Goal: Obtain resource: Download file/media

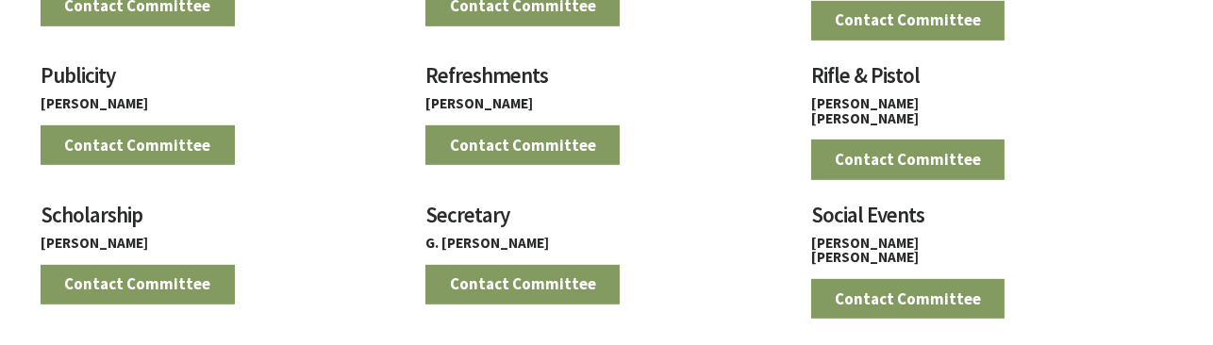
scroll to position [1791, 0]
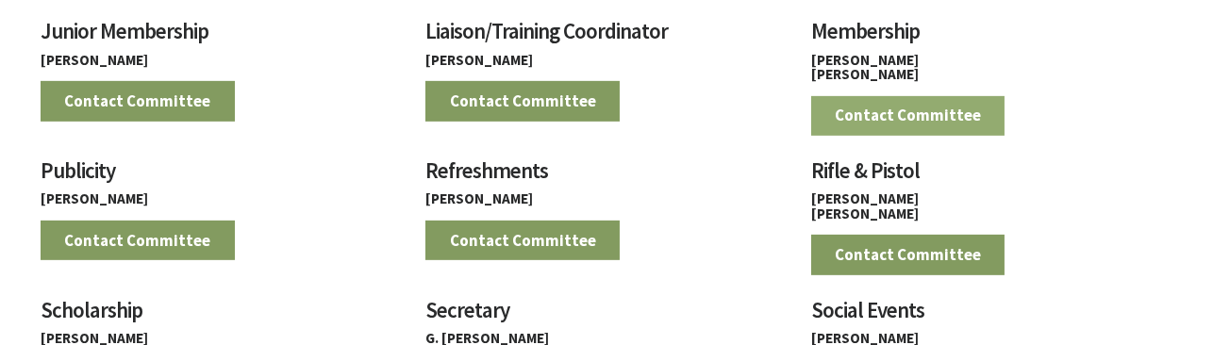
click at [904, 123] on link "Contact Committee" at bounding box center [908, 116] width 194 height 40
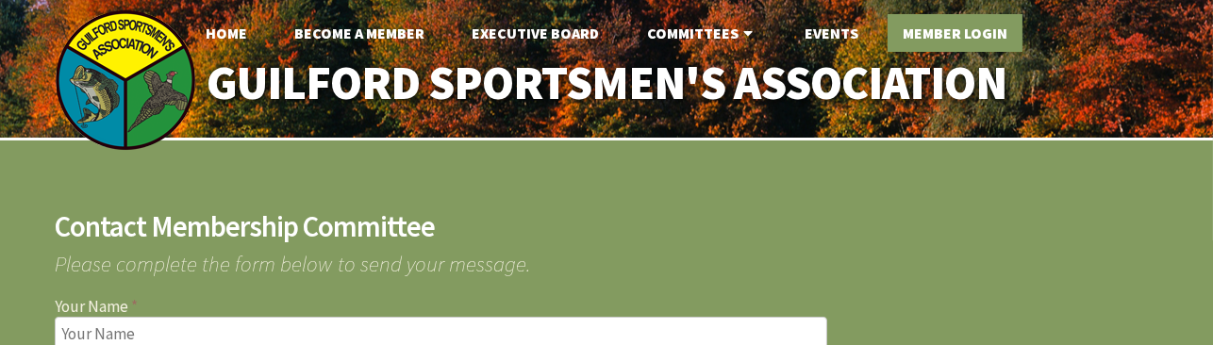
click at [973, 36] on link "Member Login" at bounding box center [955, 33] width 135 height 38
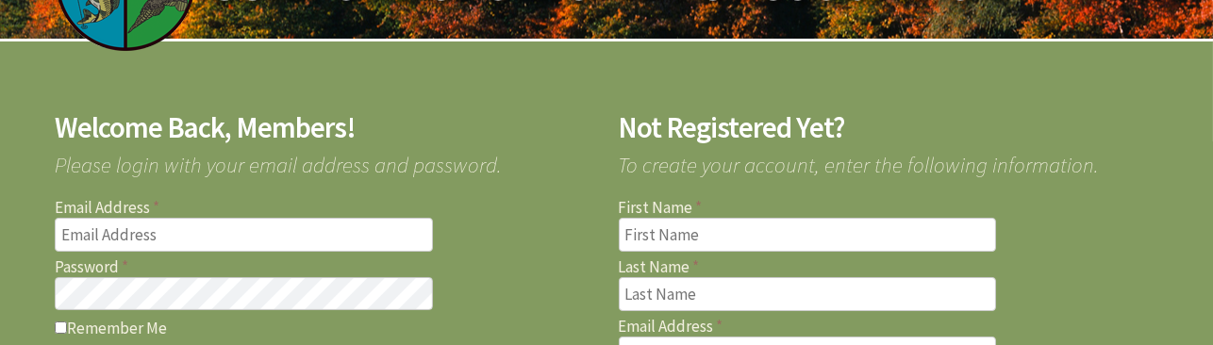
scroll to position [193, 0]
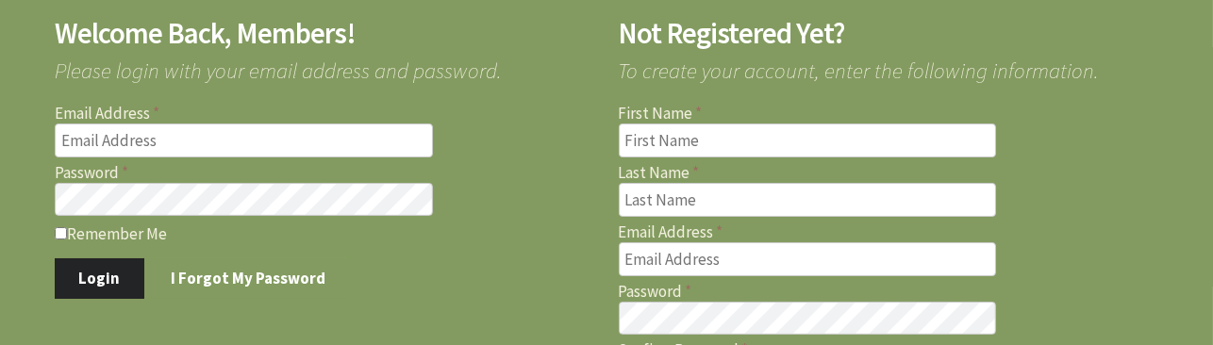
click at [165, 142] on input "Email Address" at bounding box center [244, 141] width 378 height 34
type input "remmy7mm@yahoo.com"
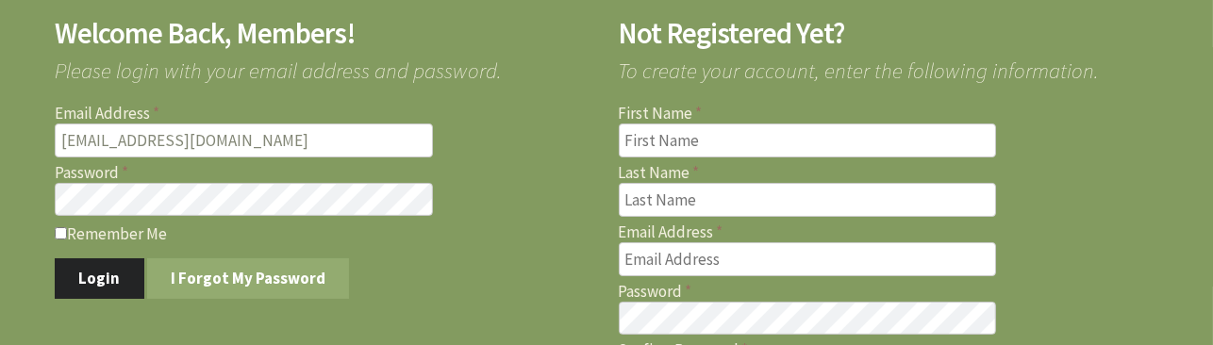
click at [294, 280] on link "I Forgot My Password" at bounding box center [248, 278] width 203 height 40
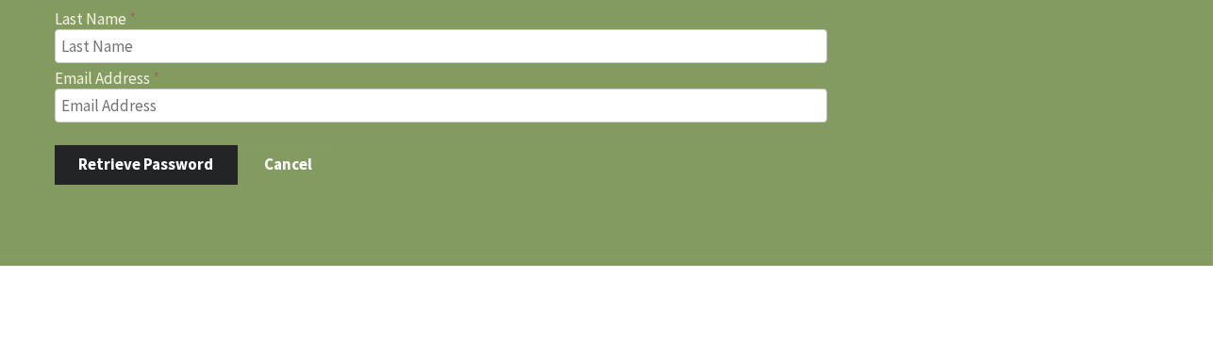
scroll to position [193, 0]
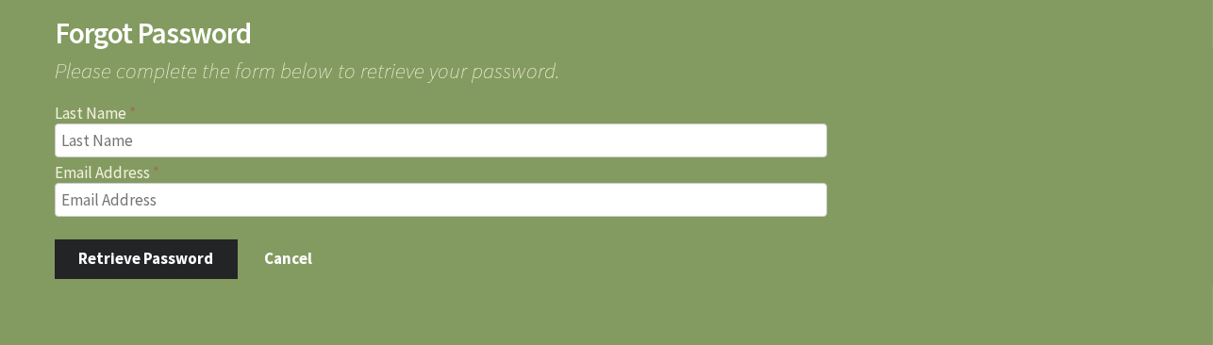
click at [115, 137] on input "text" at bounding box center [441, 141] width 773 height 34
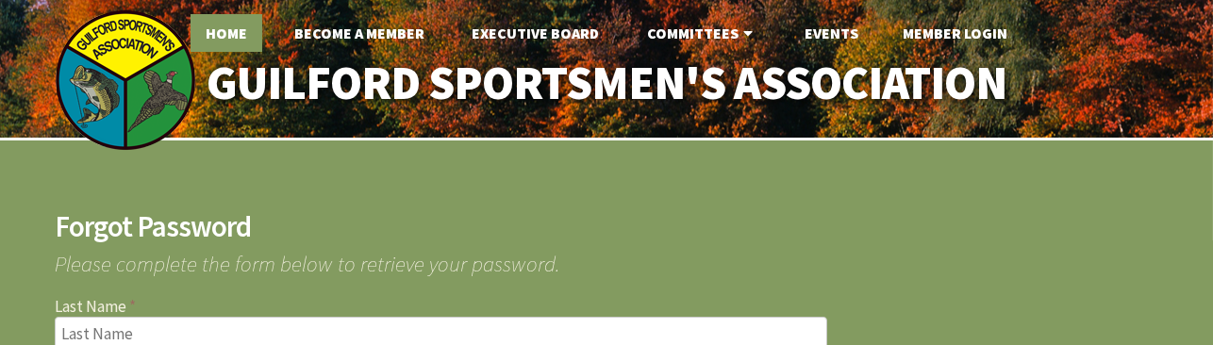
click at [226, 30] on link "Home" at bounding box center [227, 33] width 72 height 38
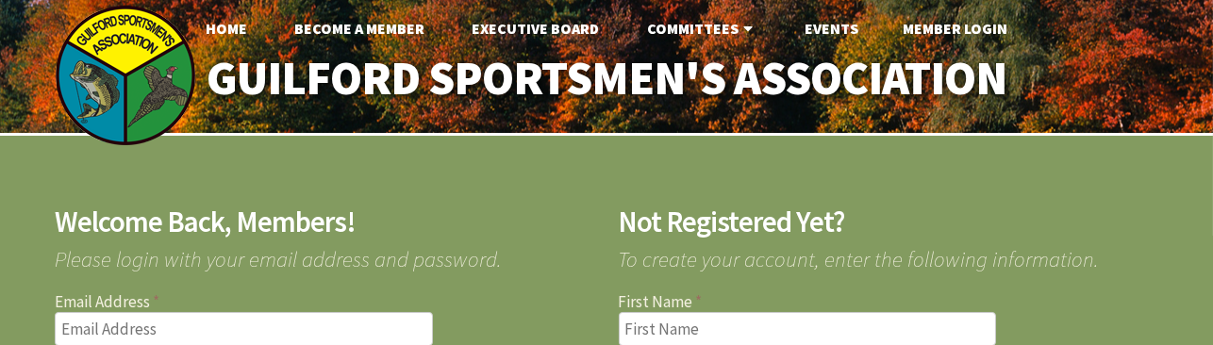
scroll to position [193, 0]
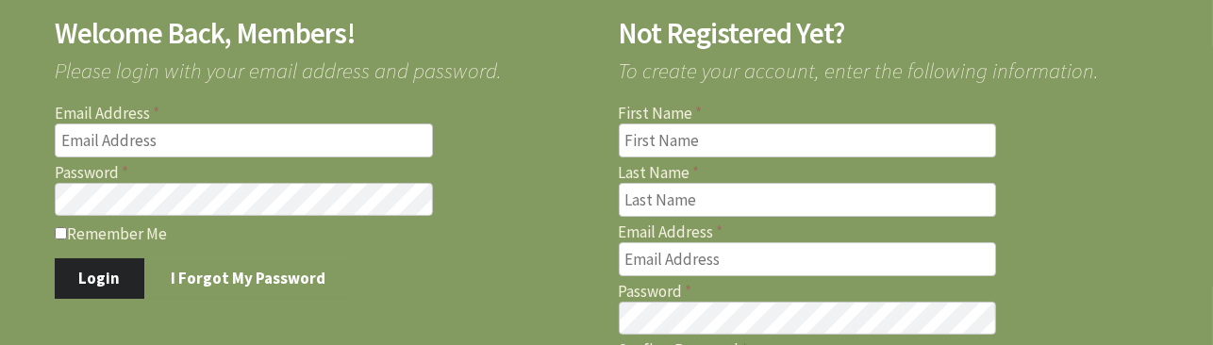
click at [229, 139] on input "Email Address" at bounding box center [244, 141] width 378 height 34
type input "remmy7mm@yahoo.com"
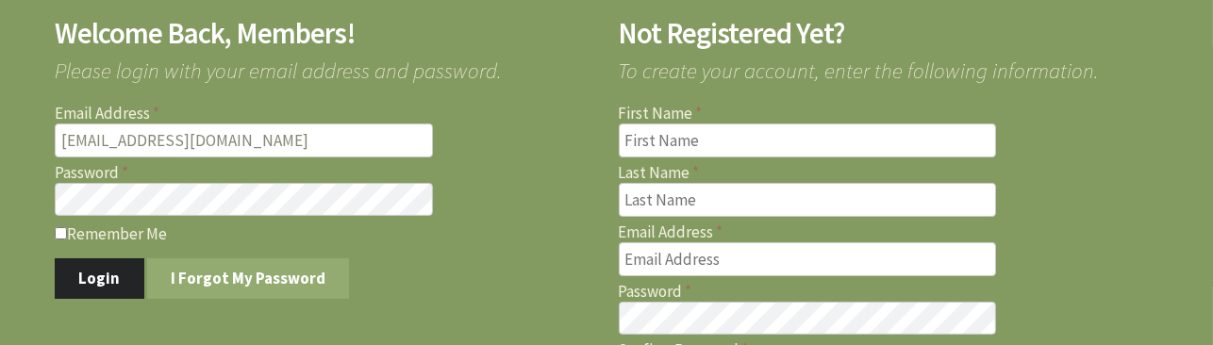
click at [235, 273] on link "I Forgot My Password" at bounding box center [248, 278] width 203 height 40
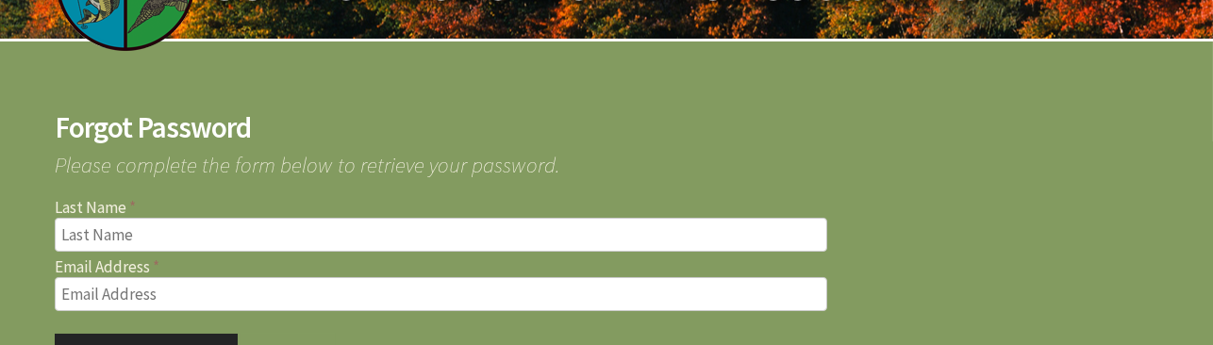
scroll to position [193, 0]
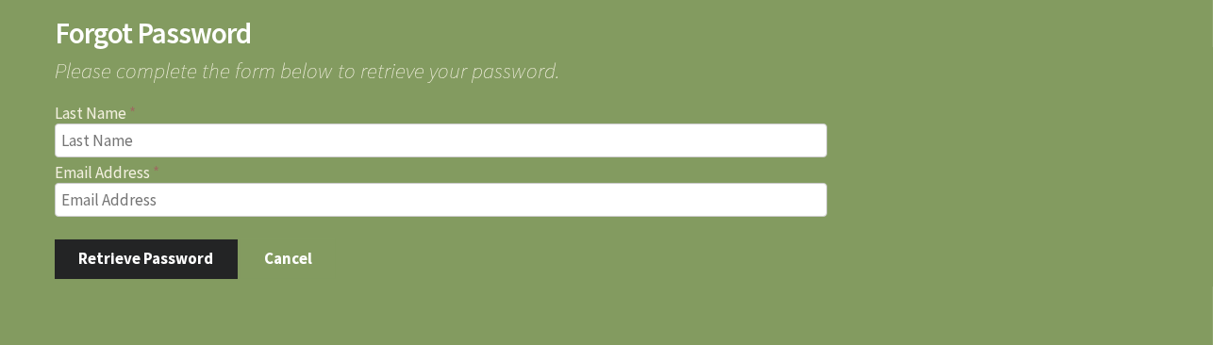
click at [124, 140] on input "text" at bounding box center [441, 141] width 773 height 34
drag, startPoint x: 98, startPoint y: 143, endPoint x: 23, endPoint y: 157, distance: 76.6
click at [23, 157] on div "Forgot Password Please complete the form below to retrieve your password. Last …" at bounding box center [606, 149] width 1213 height 405
type input "SHAW"
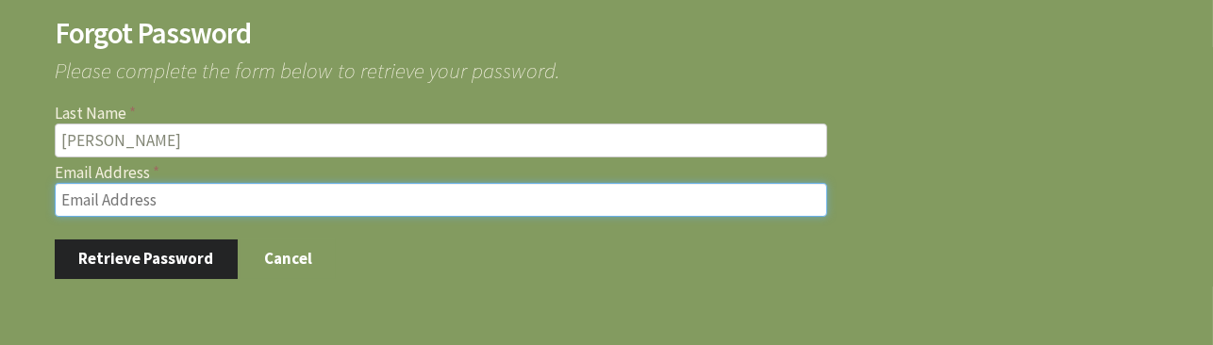
click at [108, 198] on input "Email Address" at bounding box center [441, 200] width 773 height 34
type input "remmy7mm@yahoo.com"
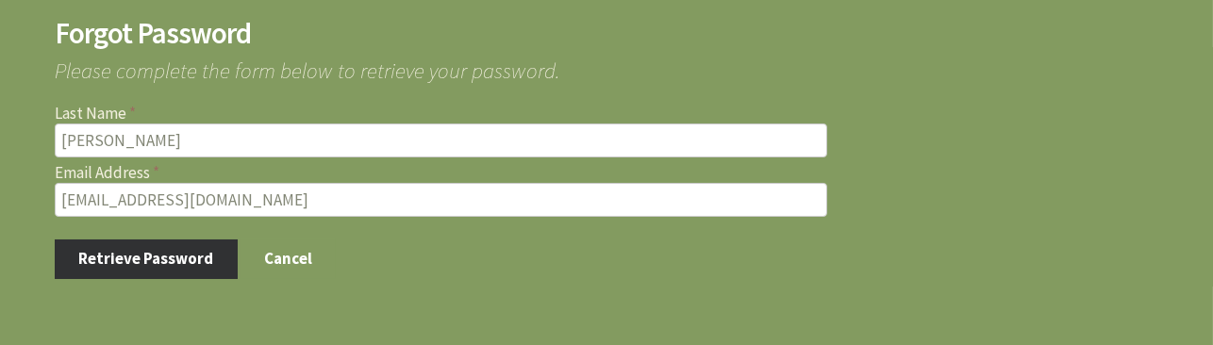
click at [191, 259] on button "Retrieve Password" at bounding box center [146, 260] width 183 height 40
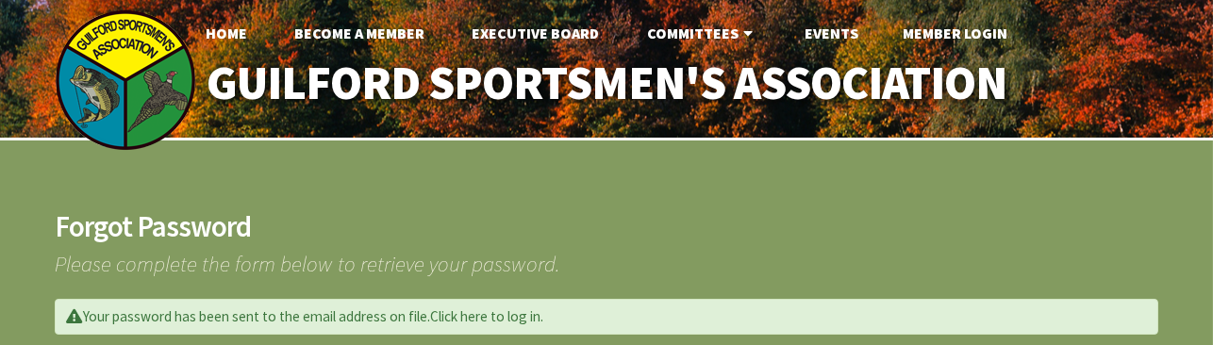
scroll to position [94, 0]
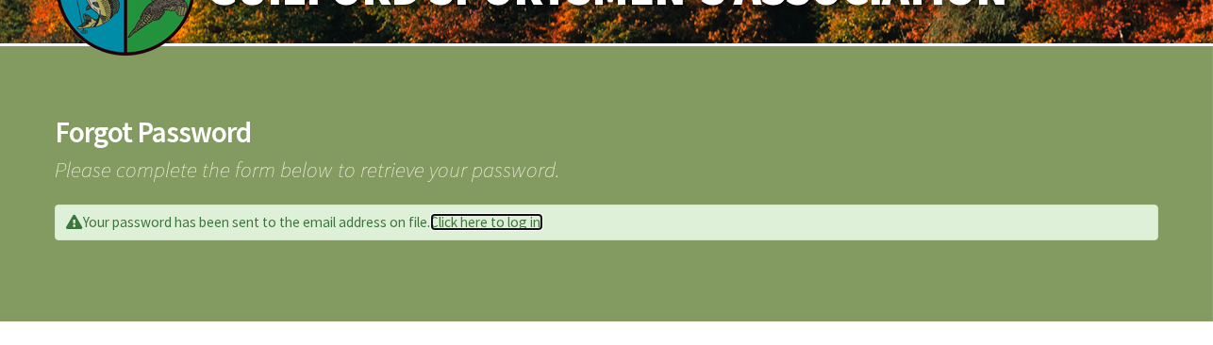
click at [517, 226] on link "Click here to log in." at bounding box center [486, 222] width 113 height 18
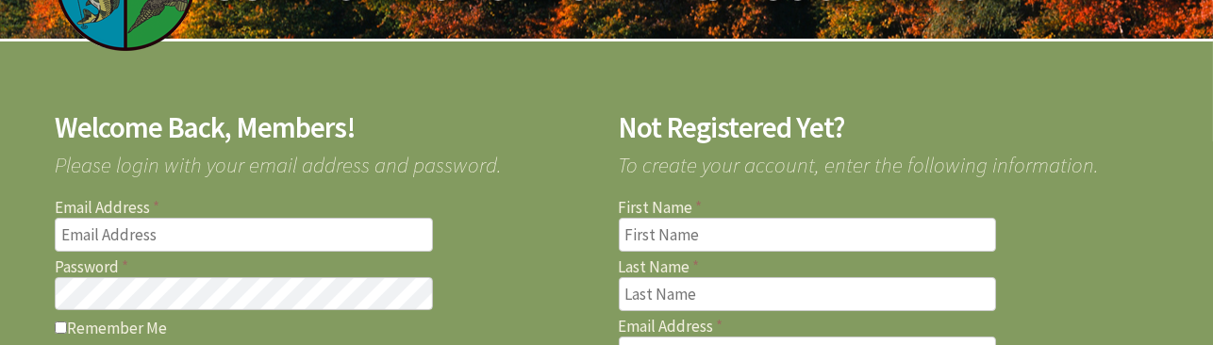
scroll to position [193, 0]
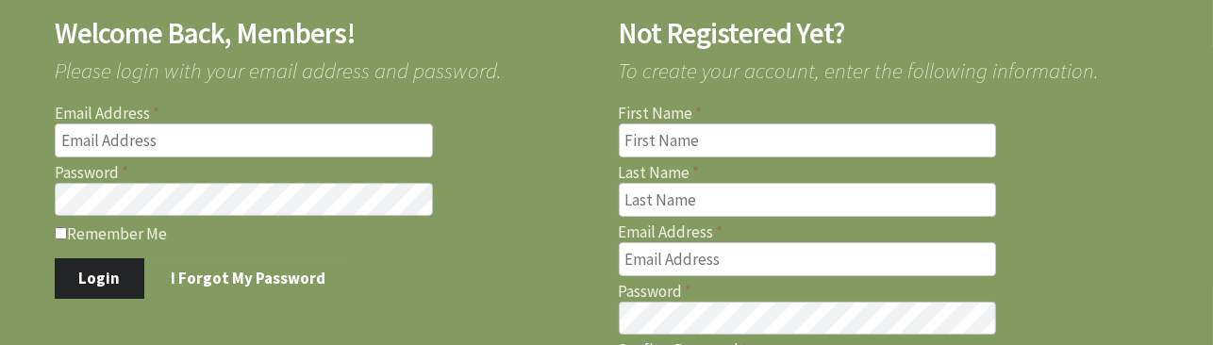
click at [393, 141] on input "Email Address" at bounding box center [244, 141] width 378 height 34
type input "[EMAIL_ADDRESS][DOMAIN_NAME]"
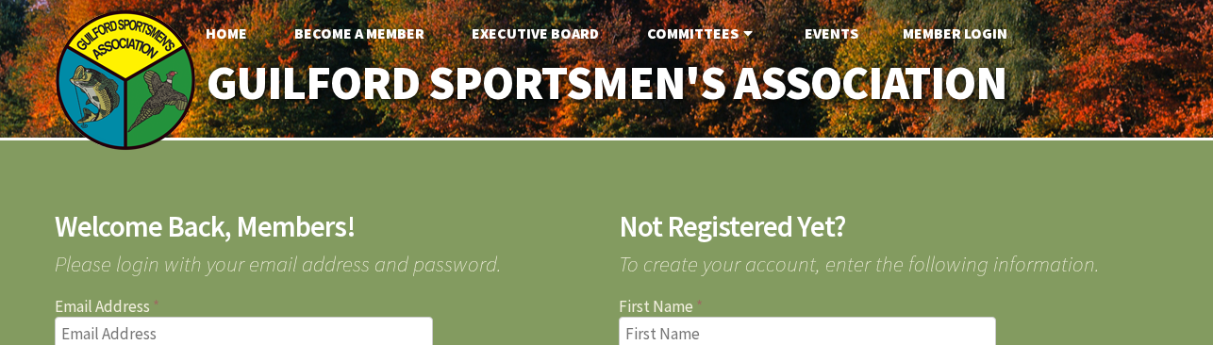
scroll to position [193, 0]
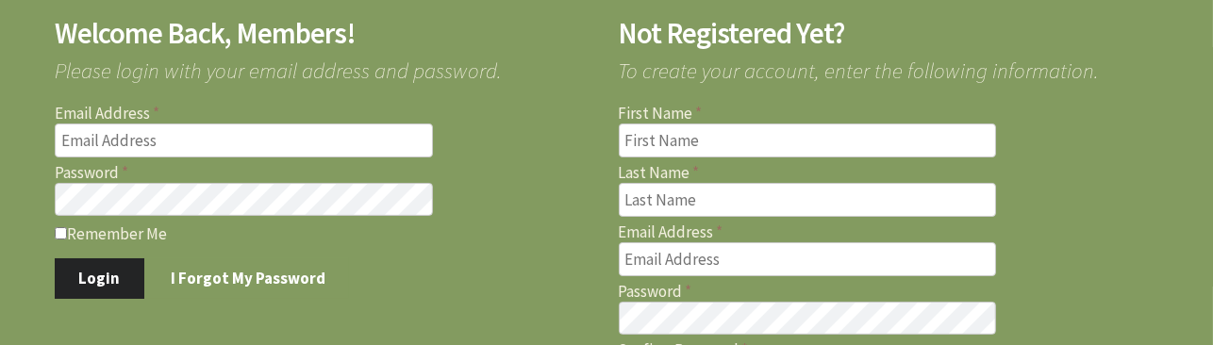
drag, startPoint x: 193, startPoint y: 132, endPoint x: 180, endPoint y: 130, distance: 13.3
click at [180, 130] on input "Email Address" at bounding box center [244, 141] width 378 height 34
type input "[EMAIL_ADDRESS][DOMAIN_NAME]"
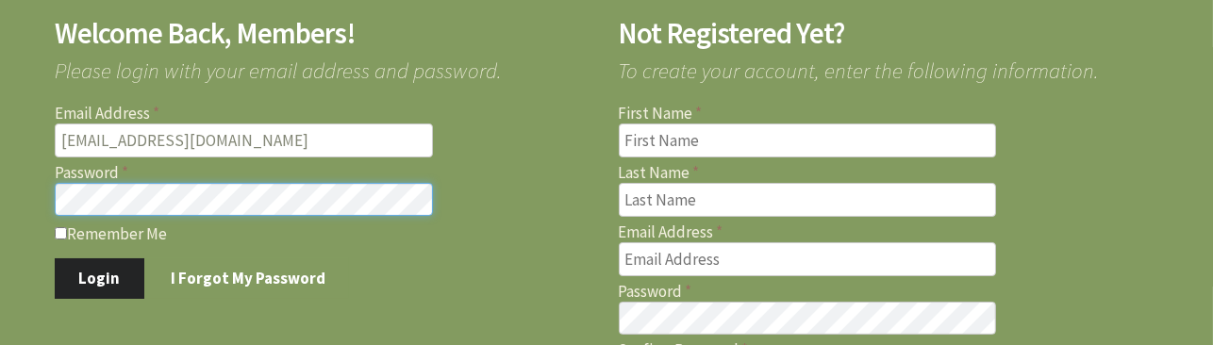
click at [29, 199] on div "Welcome Back, Members! Please login with your email address and password. Email…" at bounding box center [606, 237] width 1213 height 580
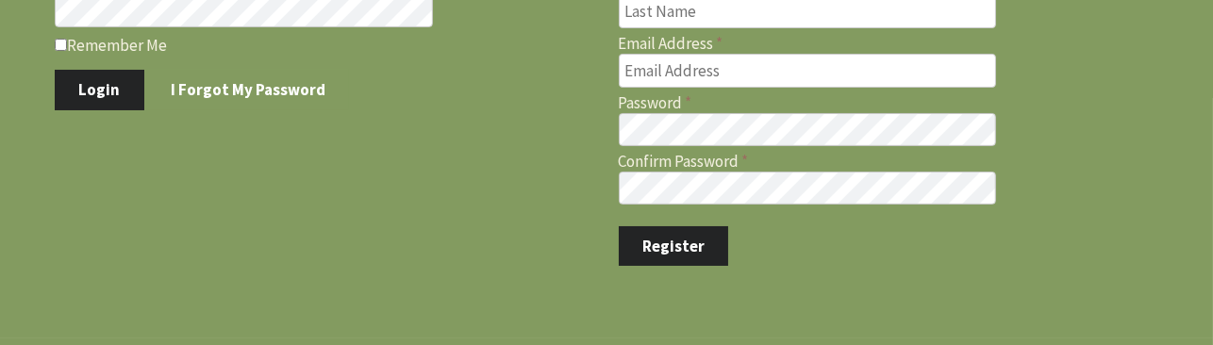
scroll to position [193, 0]
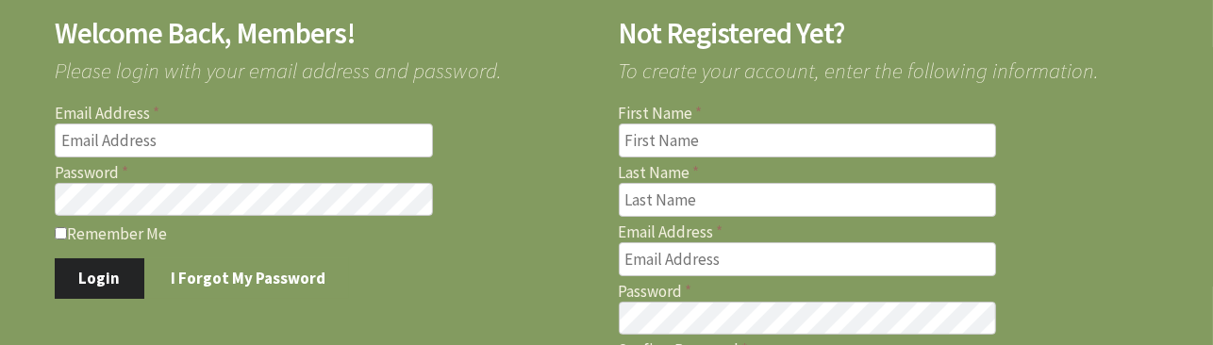
click at [164, 134] on input "Email Address" at bounding box center [244, 141] width 378 height 34
type input "[EMAIL_ADDRESS][DOMAIN_NAME]"
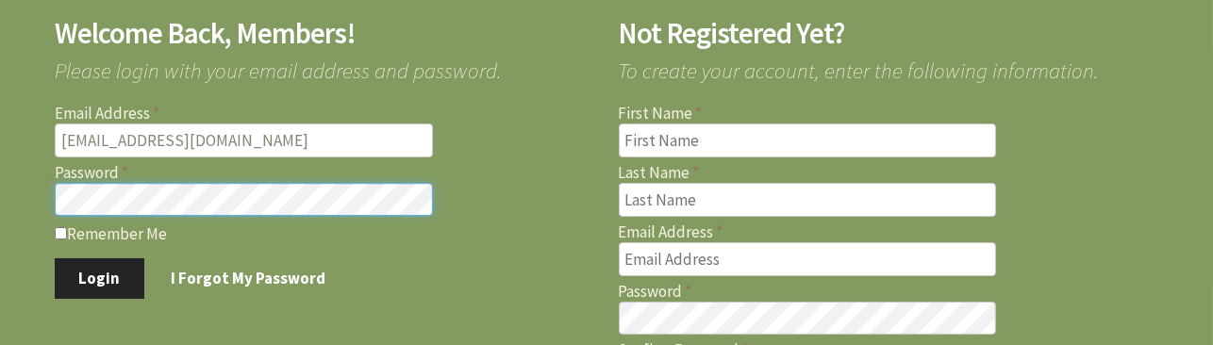
click at [36, 194] on div "Welcome Back, Members! Please login with your email address and password. Email…" at bounding box center [313, 146] width 564 height 303
click at [63, 229] on input "Remember Me" at bounding box center [61, 233] width 12 height 12
checkbox input "true"
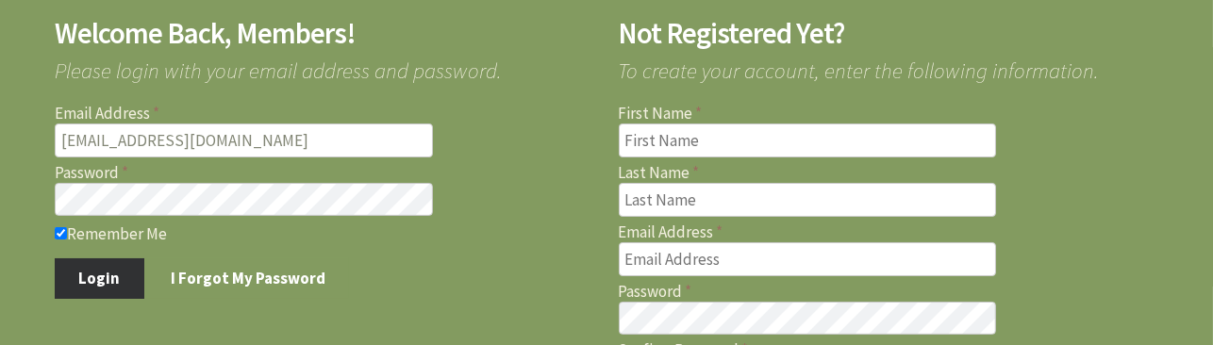
click at [86, 265] on button "Login" at bounding box center [100, 278] width 90 height 40
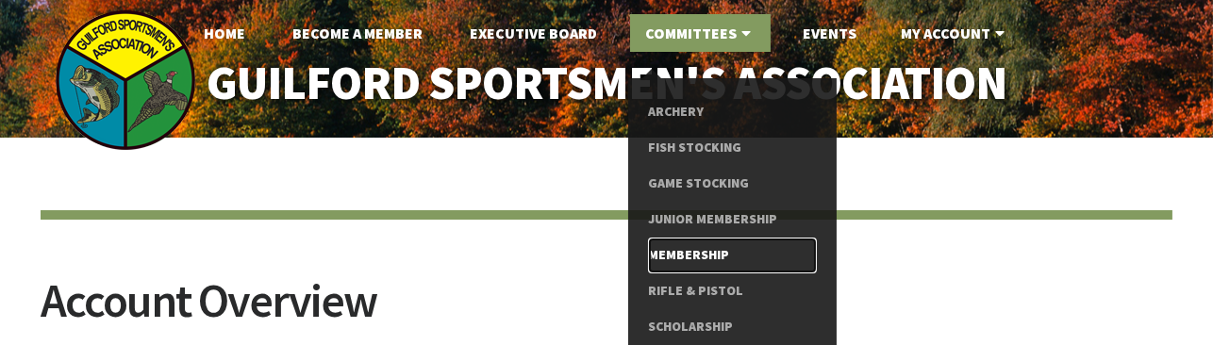
click at [696, 252] on link "Membership" at bounding box center [732, 256] width 169 height 36
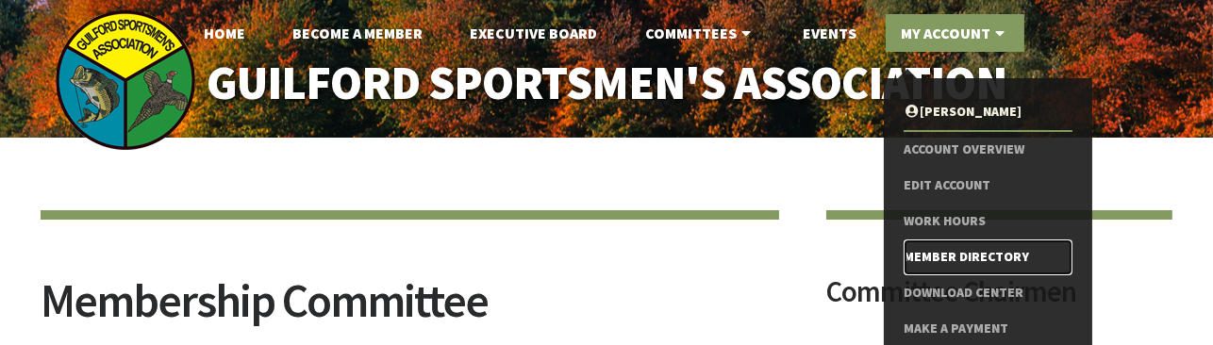
click at [1007, 253] on link "Member Directory" at bounding box center [988, 258] width 169 height 36
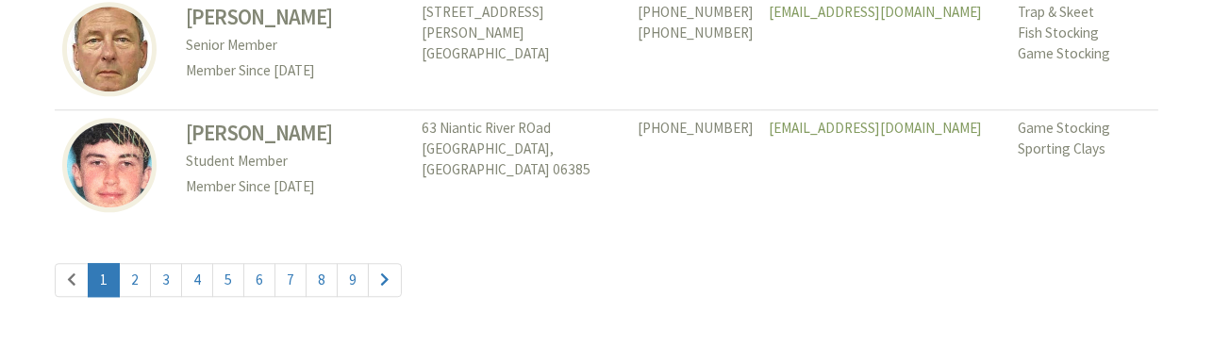
scroll to position [8961, 0]
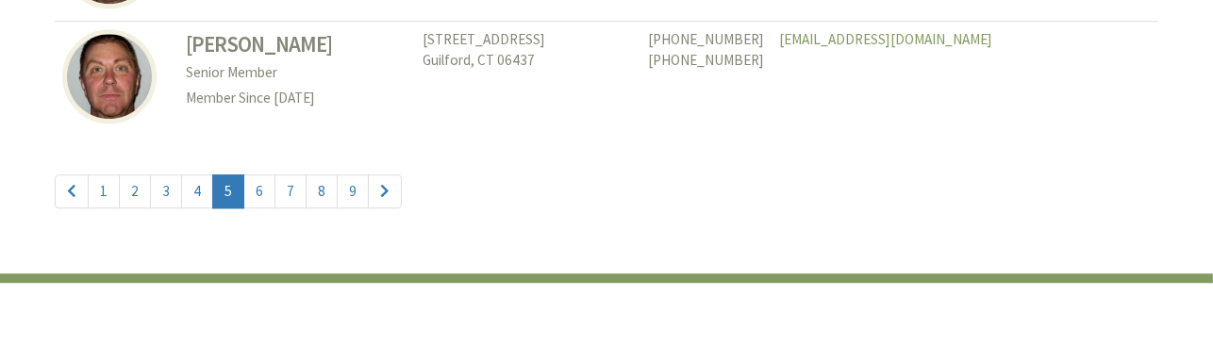
scroll to position [8961, 0]
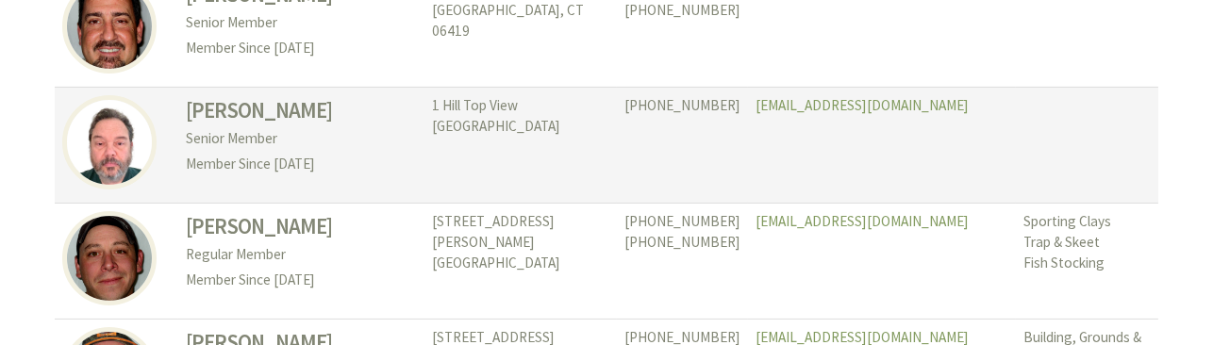
scroll to position [943, 0]
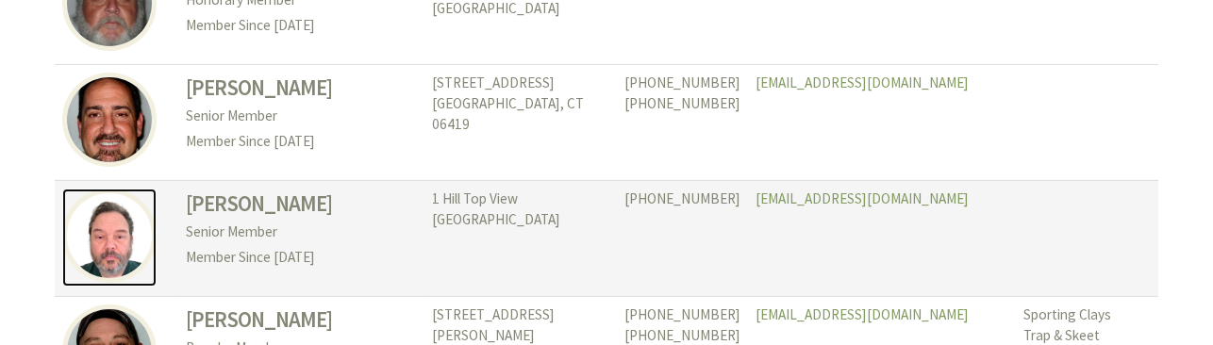
click at [120, 219] on img at bounding box center [109, 236] width 94 height 94
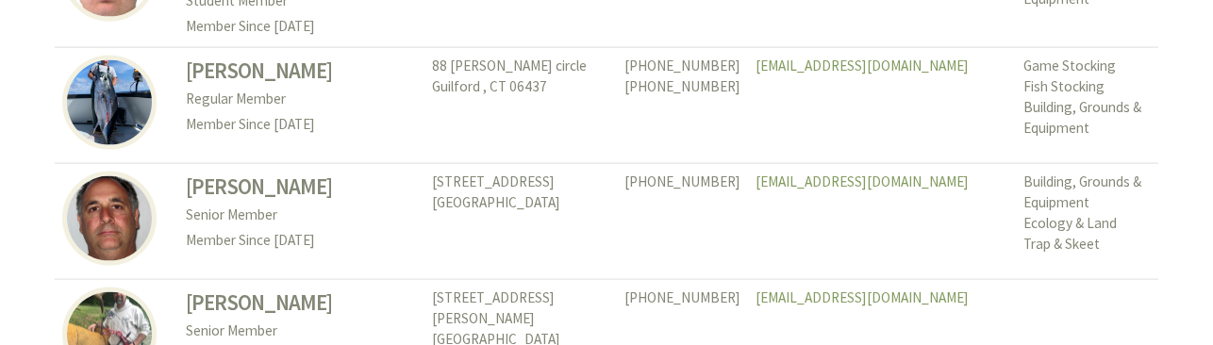
scroll to position [4905, 0]
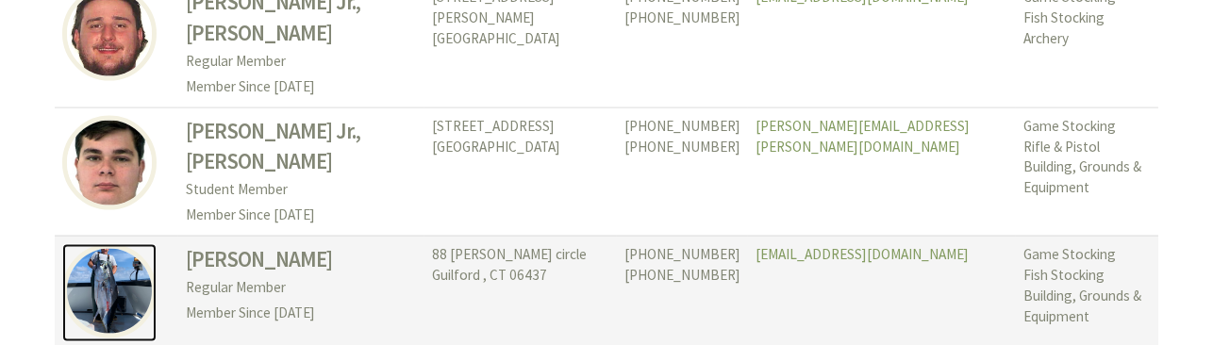
click at [102, 244] on img at bounding box center [109, 291] width 94 height 94
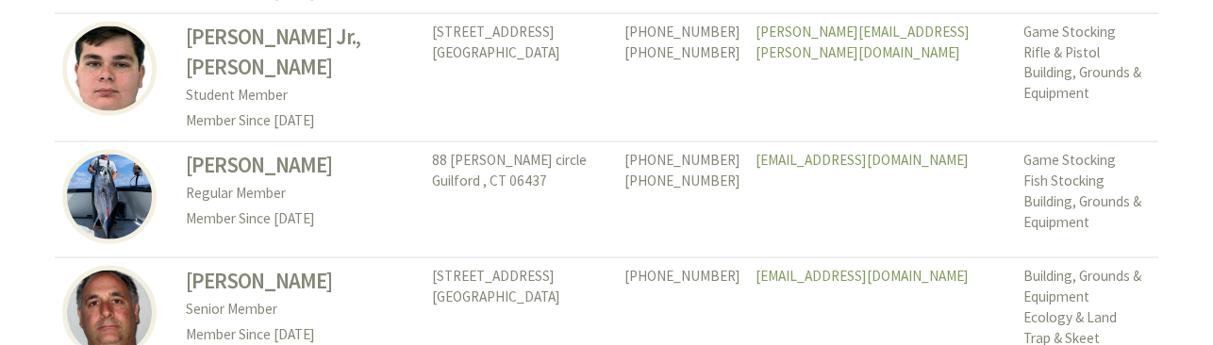
scroll to position [5094, 0]
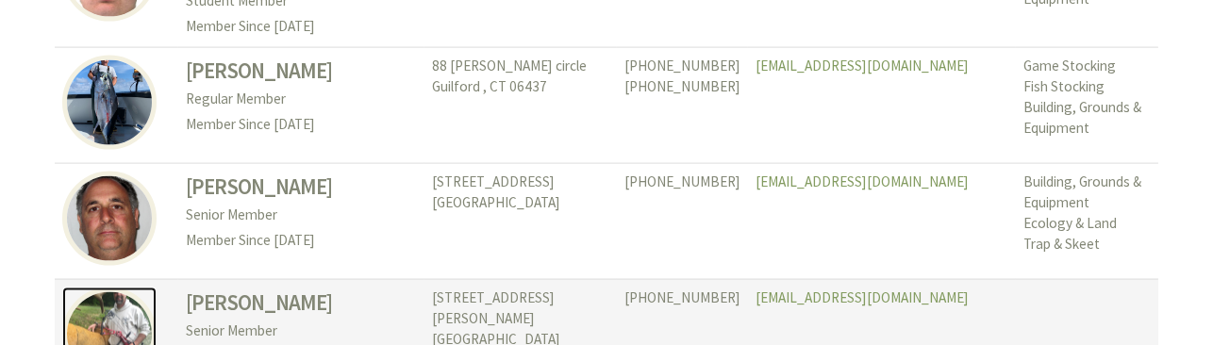
click at [123, 288] on img at bounding box center [109, 335] width 94 height 94
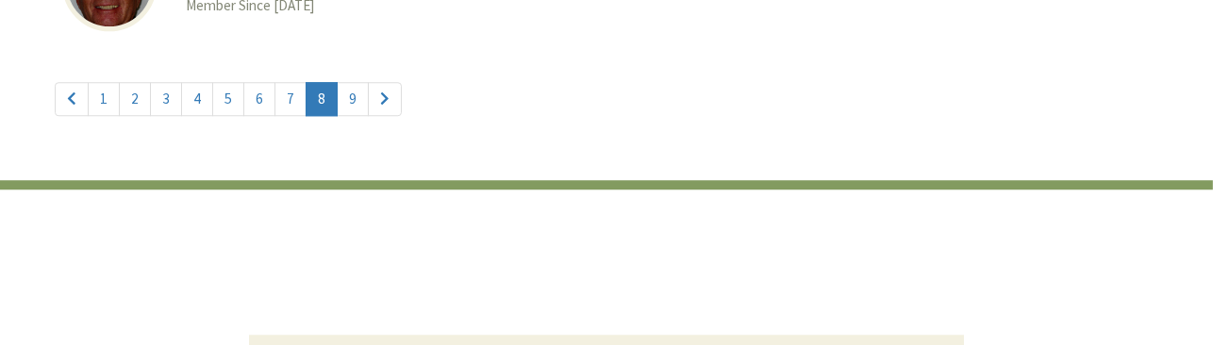
scroll to position [8965, 0]
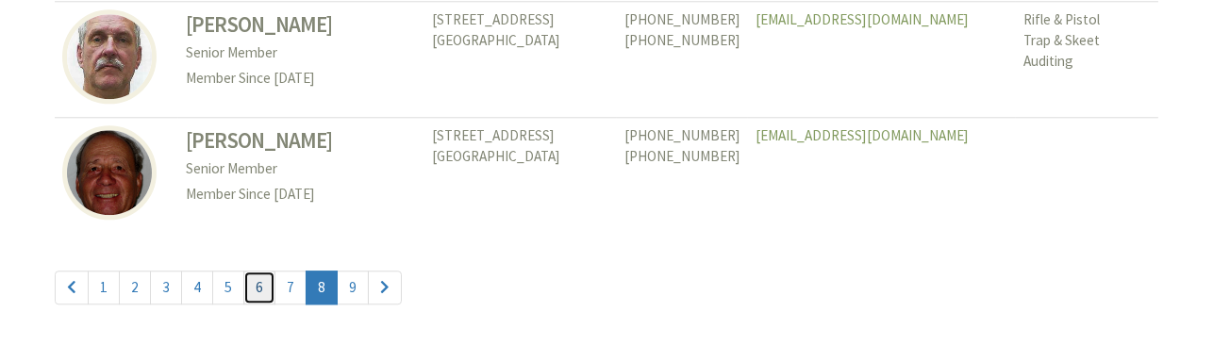
click at [257, 271] on link "6" at bounding box center [259, 288] width 32 height 34
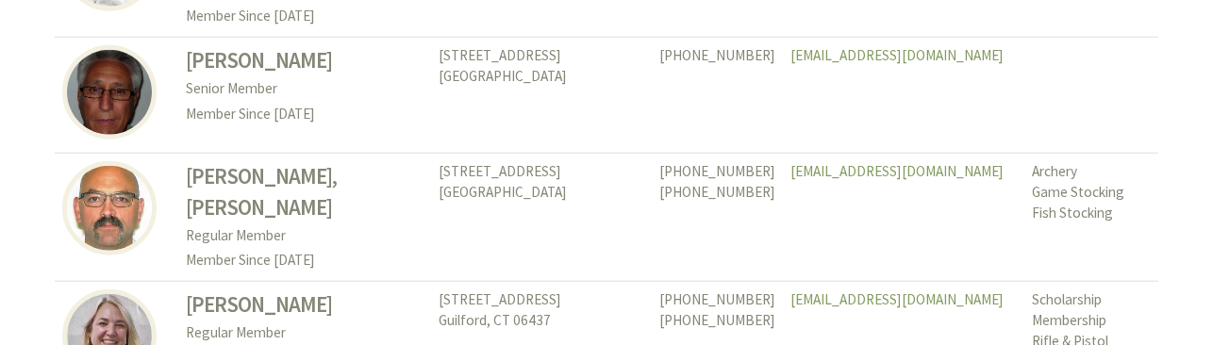
scroll to position [3678, 0]
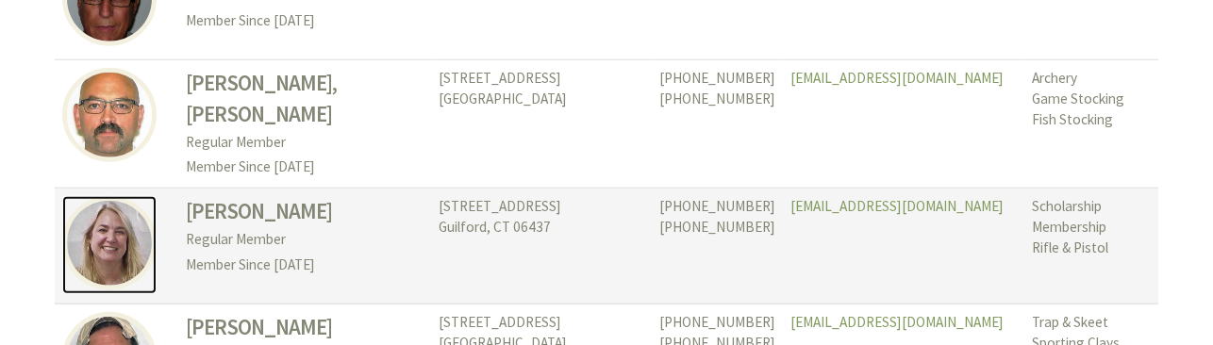
click at [121, 205] on img at bounding box center [109, 243] width 94 height 94
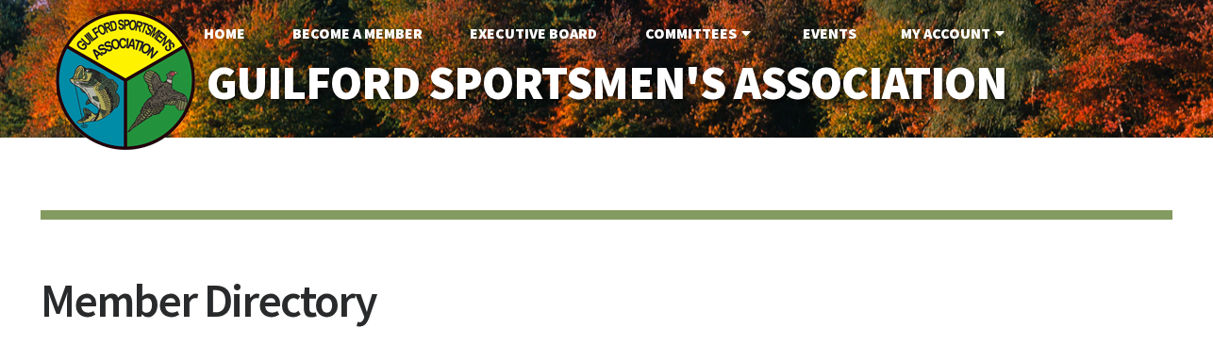
scroll to position [8965, 0]
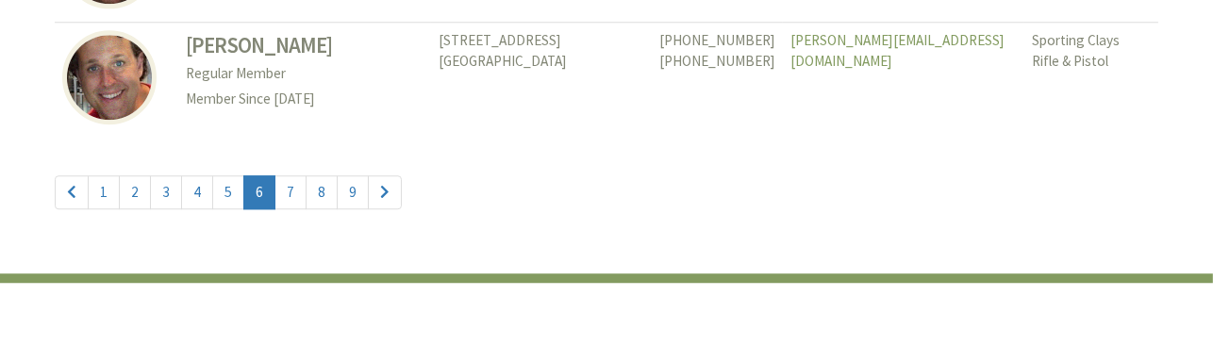
scroll to position [9011, 0]
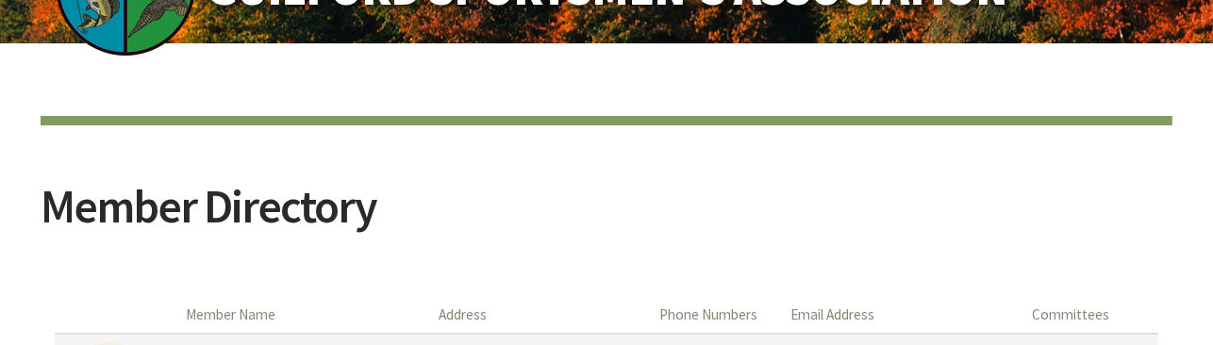
scroll to position [282, 0]
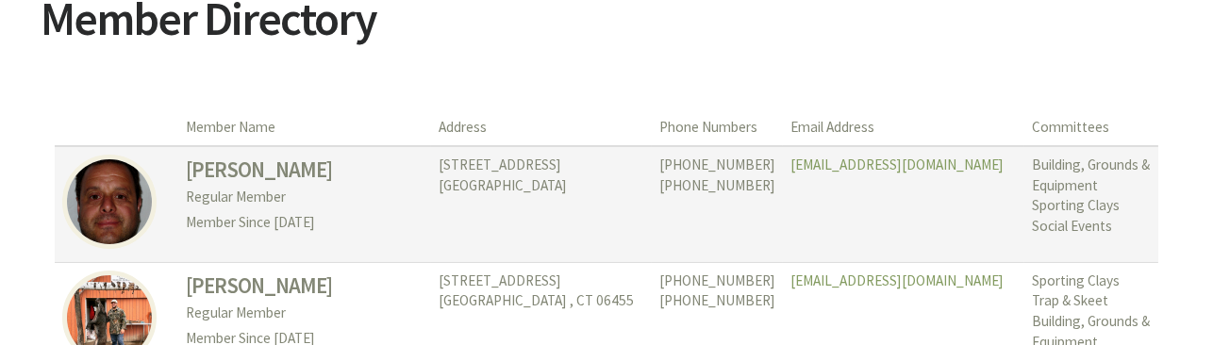
drag, startPoint x: 232, startPoint y: 220, endPoint x: 243, endPoint y: 215, distance: 12.3
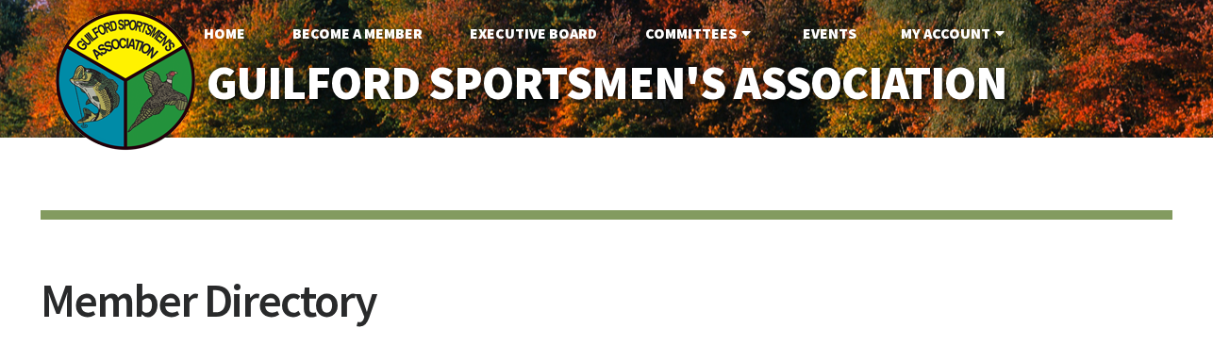
scroll to position [9011, 0]
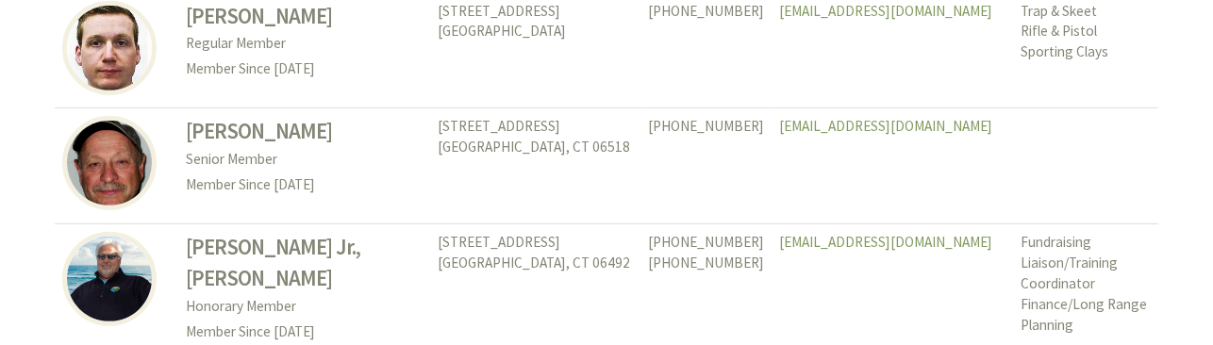
scroll to position [2075, 0]
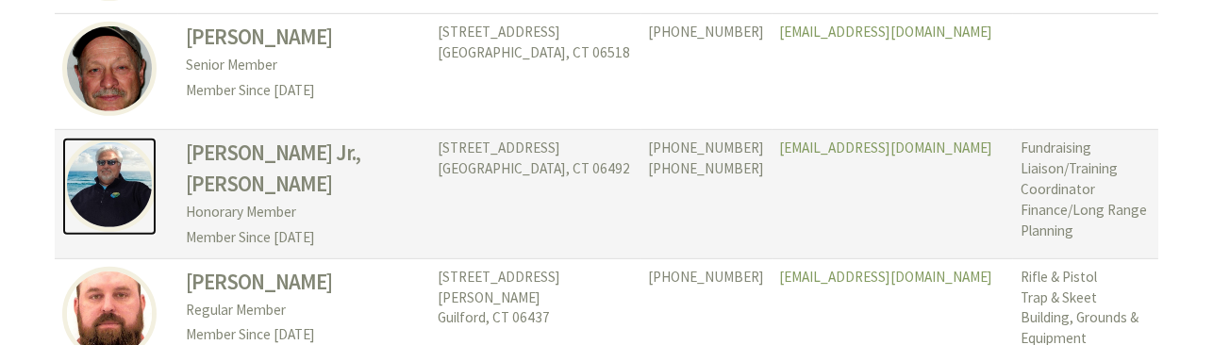
click at [103, 163] on img at bounding box center [109, 185] width 94 height 94
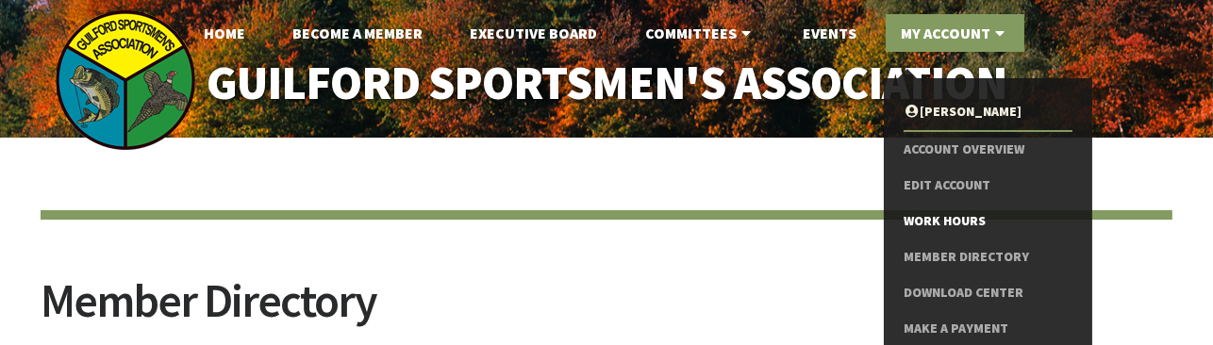
scroll to position [94, 0]
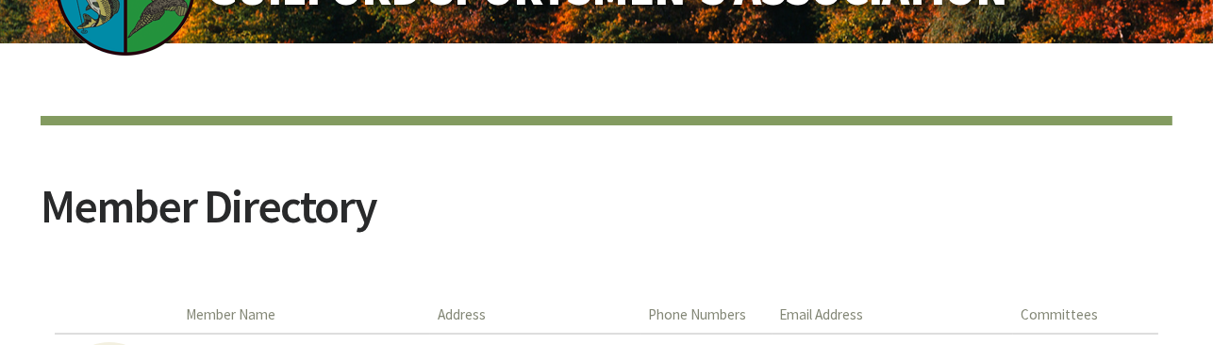
click at [923, 172] on article "Member Directory" at bounding box center [607, 203] width 1132 height 174
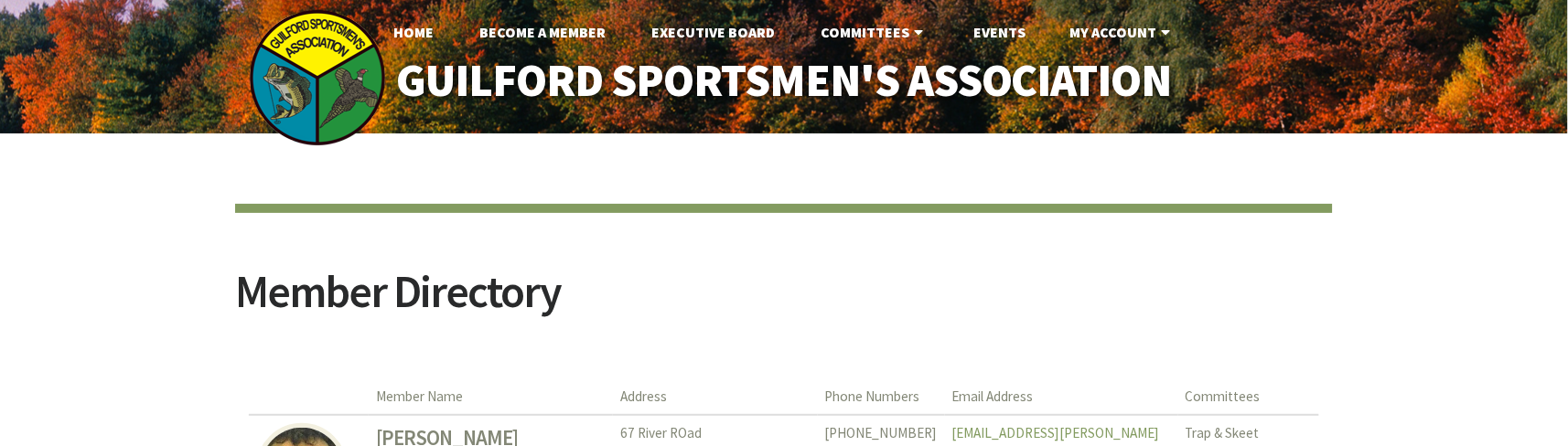
drag, startPoint x: 1063, startPoint y: 2, endPoint x: 993, endPoint y: 228, distance: 236.6
click at [993, 228] on article "Member Directory" at bounding box center [784, 288] width 1098 height 169
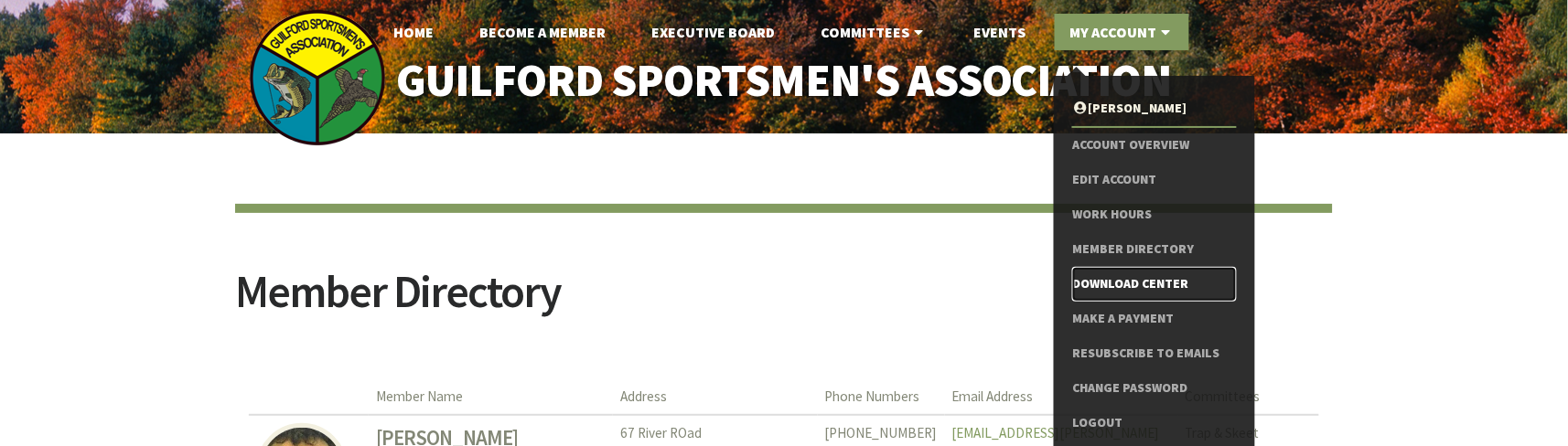
click at [1144, 273] on link "Download Center" at bounding box center [1154, 284] width 164 height 35
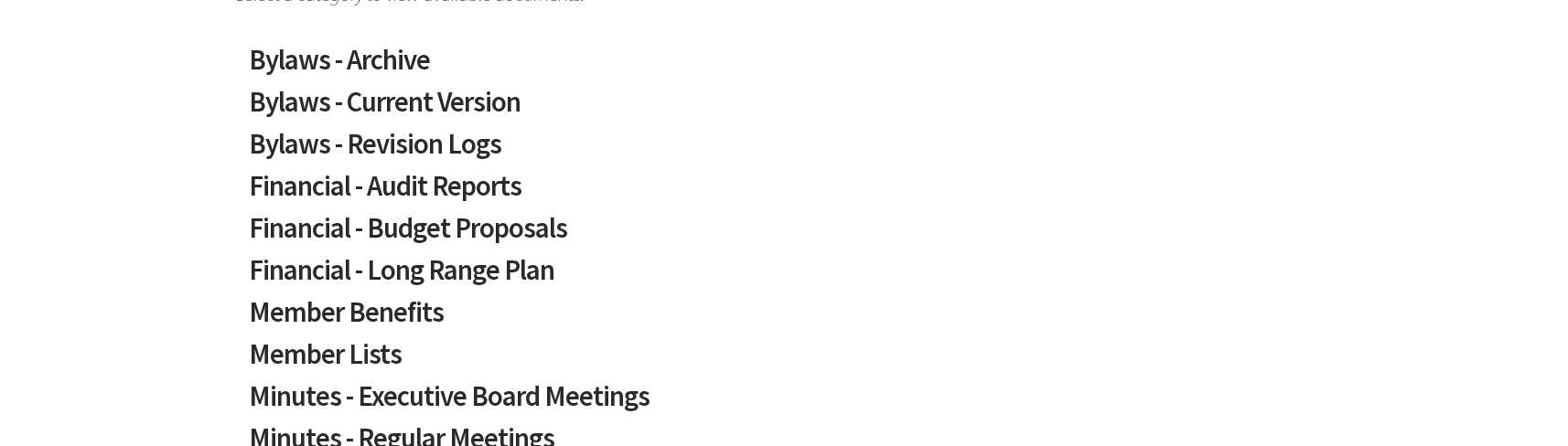
scroll to position [488, 0]
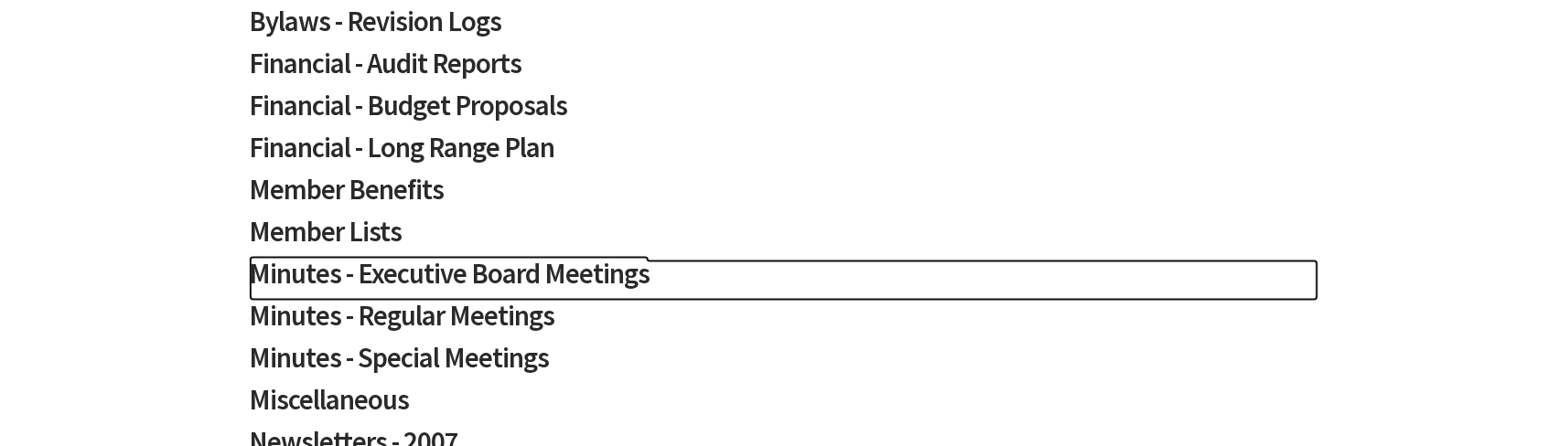
click at [581, 273] on h2 "Minutes - Executive Board Meetings" at bounding box center [784, 280] width 1071 height 42
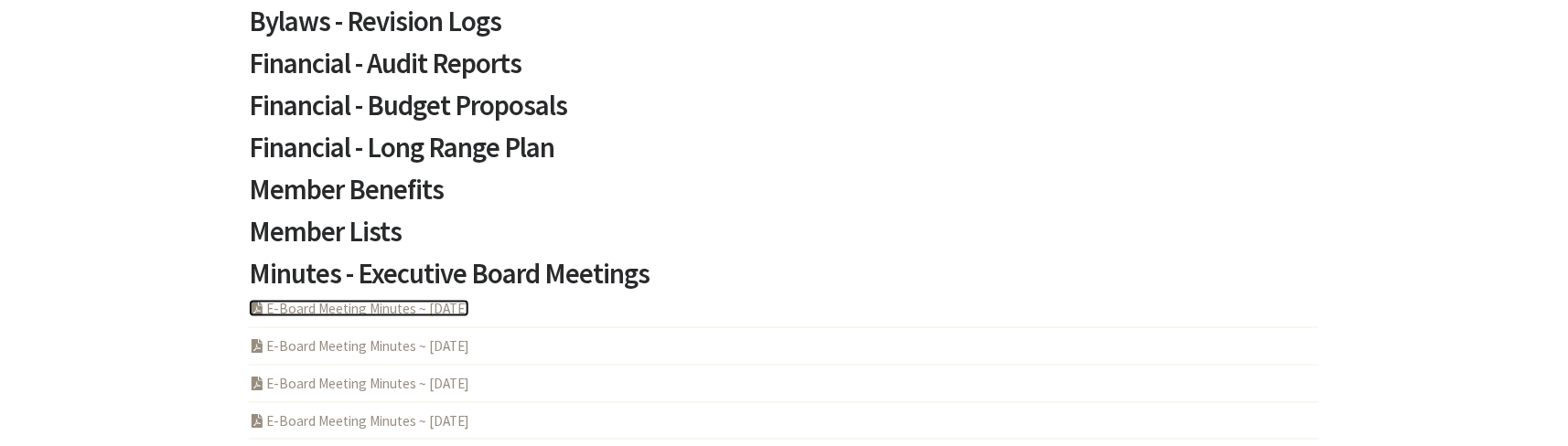
click at [412, 305] on link "PDF Acrobat Document E-Board Meeting Minutes ~ [DATE]" at bounding box center [359, 308] width 220 height 17
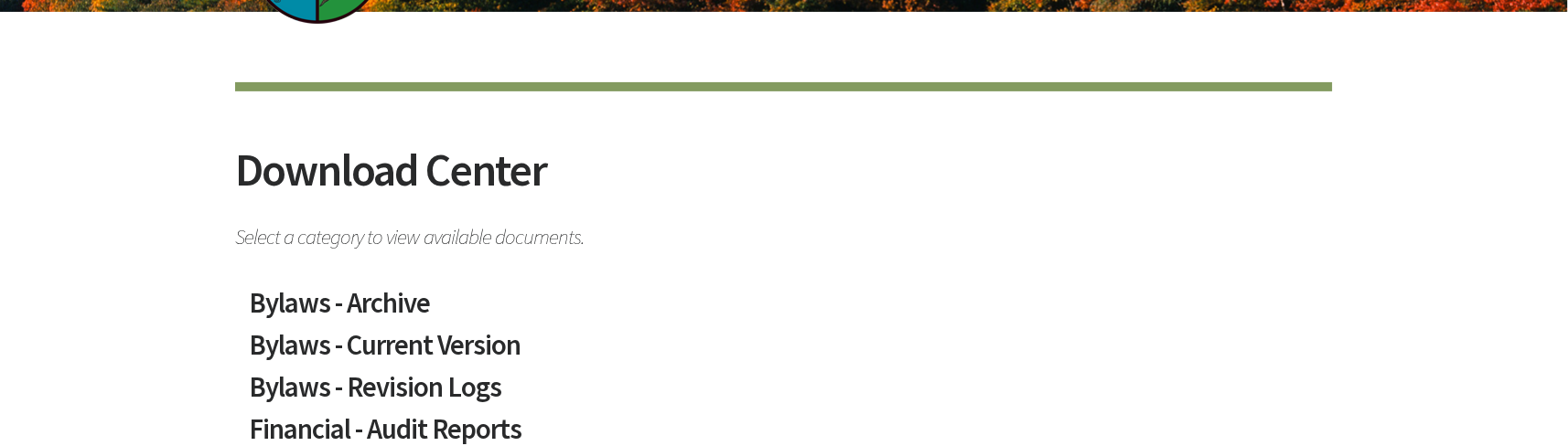
scroll to position [243, 0]
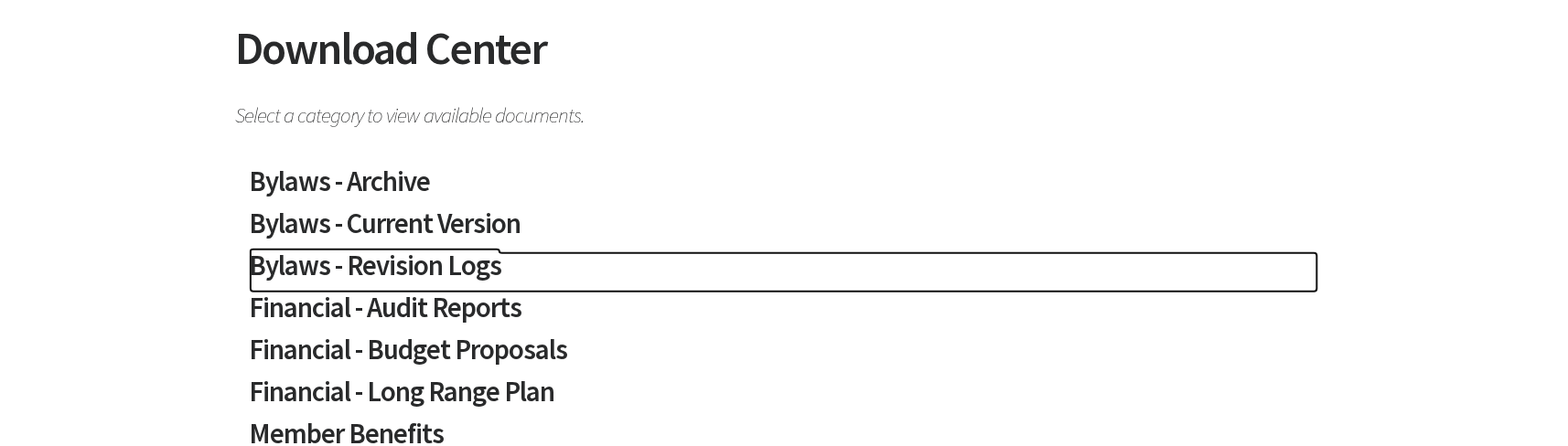
click at [443, 265] on h2 "Bylaws - Revision Logs" at bounding box center [784, 271] width 1071 height 42
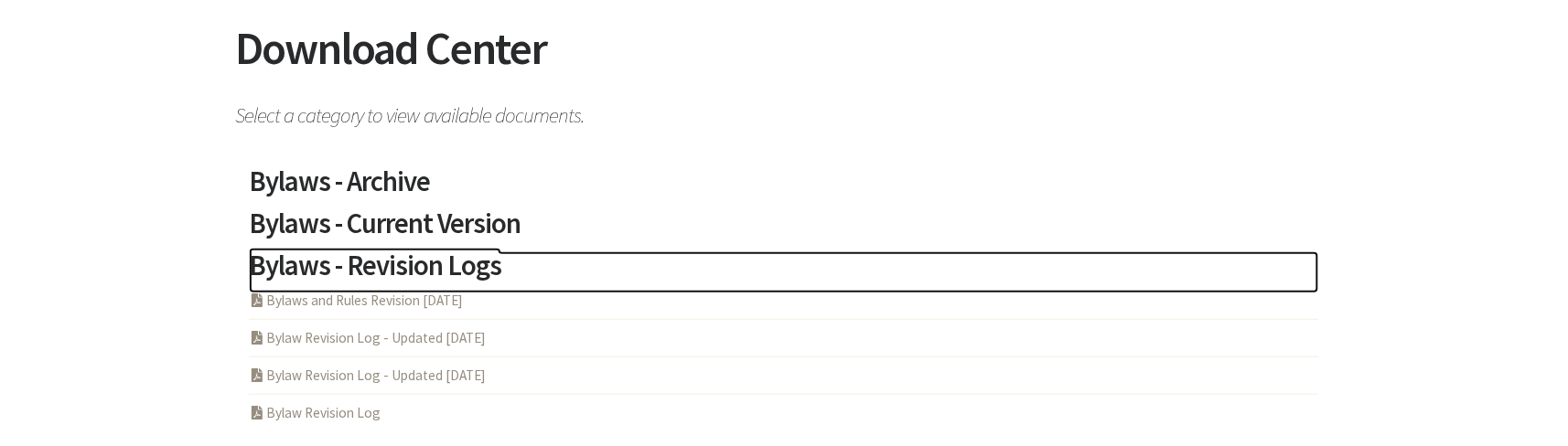
click at [411, 256] on h2 "Bylaws - Revision Logs" at bounding box center [784, 271] width 1071 height 42
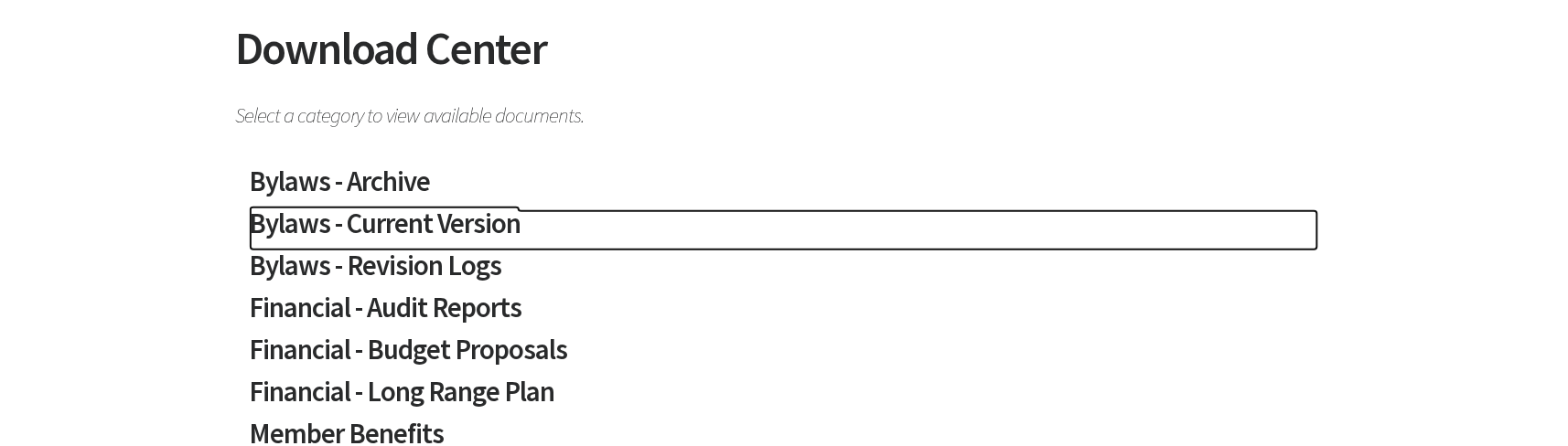
click at [423, 229] on h2 "Bylaws - Current Version" at bounding box center [784, 230] width 1071 height 42
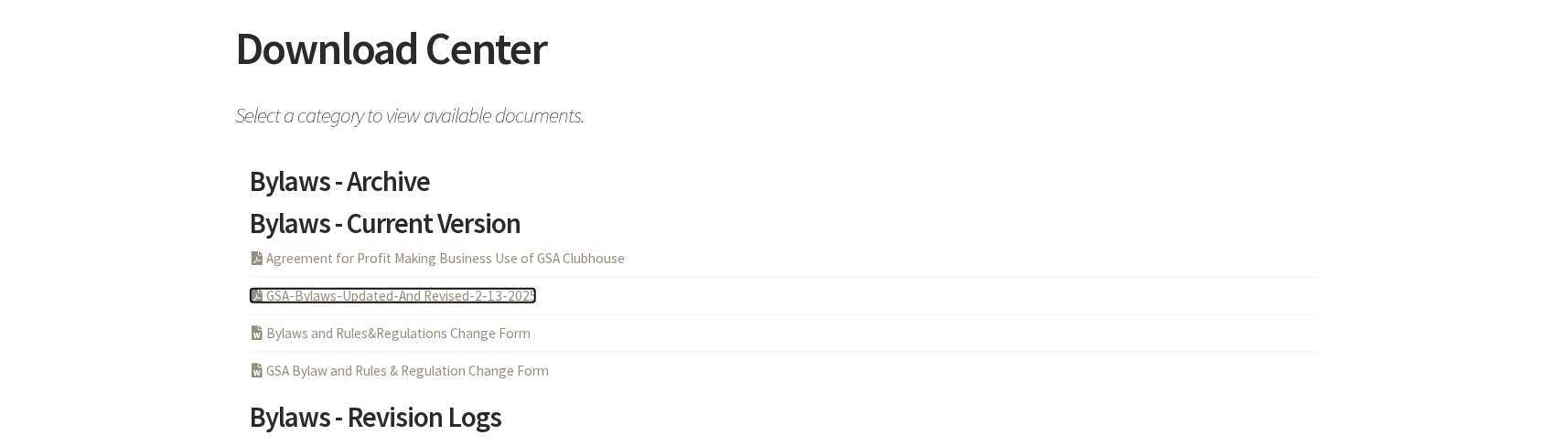
click at [508, 290] on link "PDF Acrobat Document GSA-Bylaws-Updated-And Revised-2-13-2025" at bounding box center [393, 296] width 288 height 17
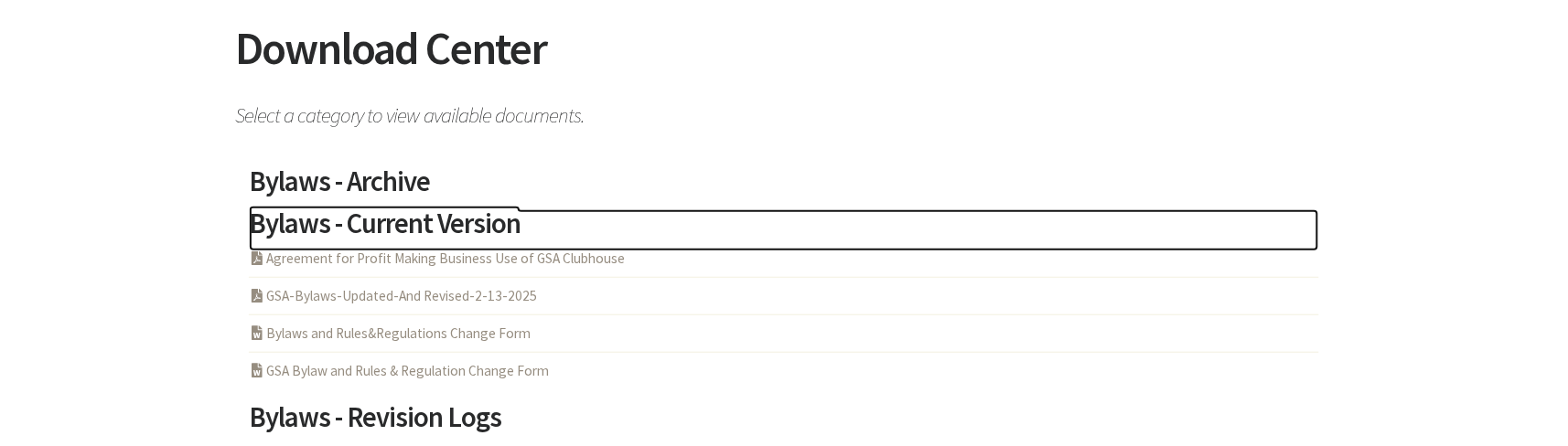
click at [406, 219] on h2 "Bylaws - Current Version" at bounding box center [784, 230] width 1071 height 42
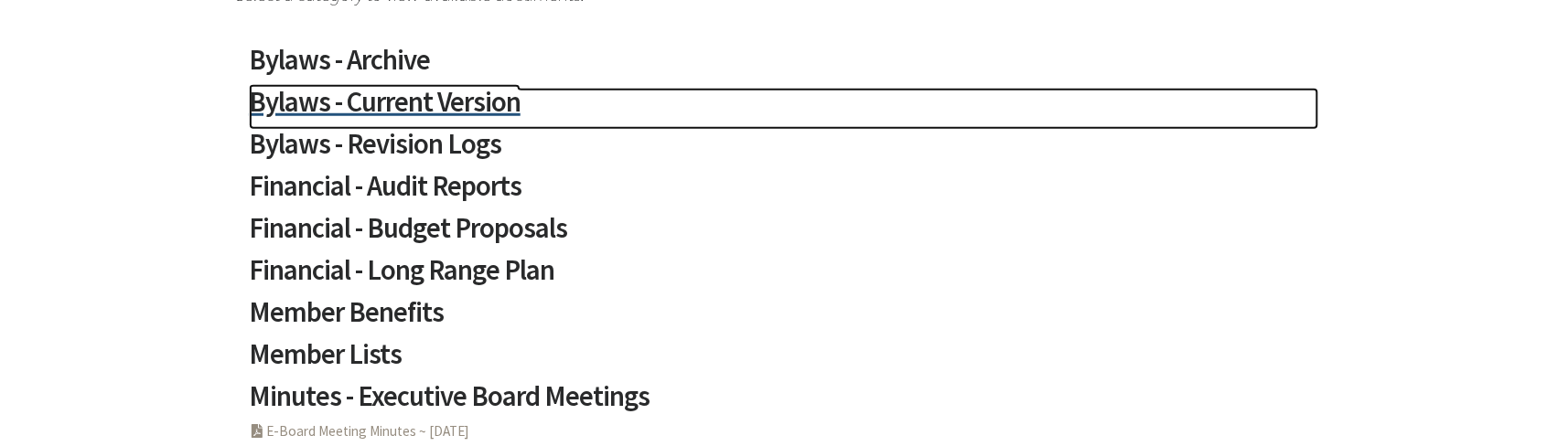
scroll to position [488, 0]
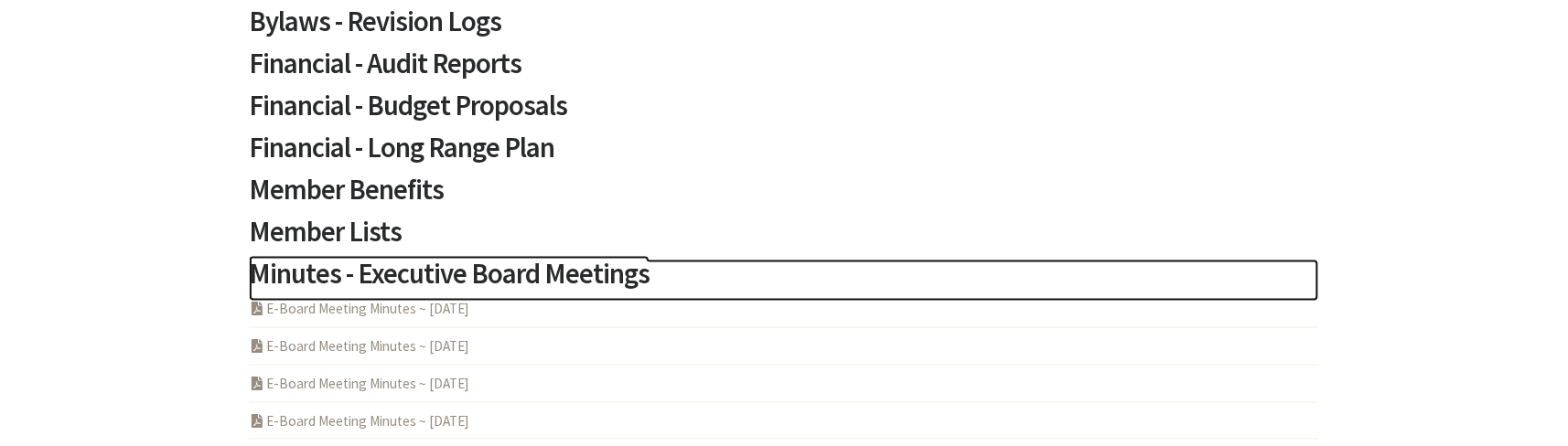
click at [582, 277] on h2 "Minutes - Executive Board Meetings" at bounding box center [784, 280] width 1071 height 42
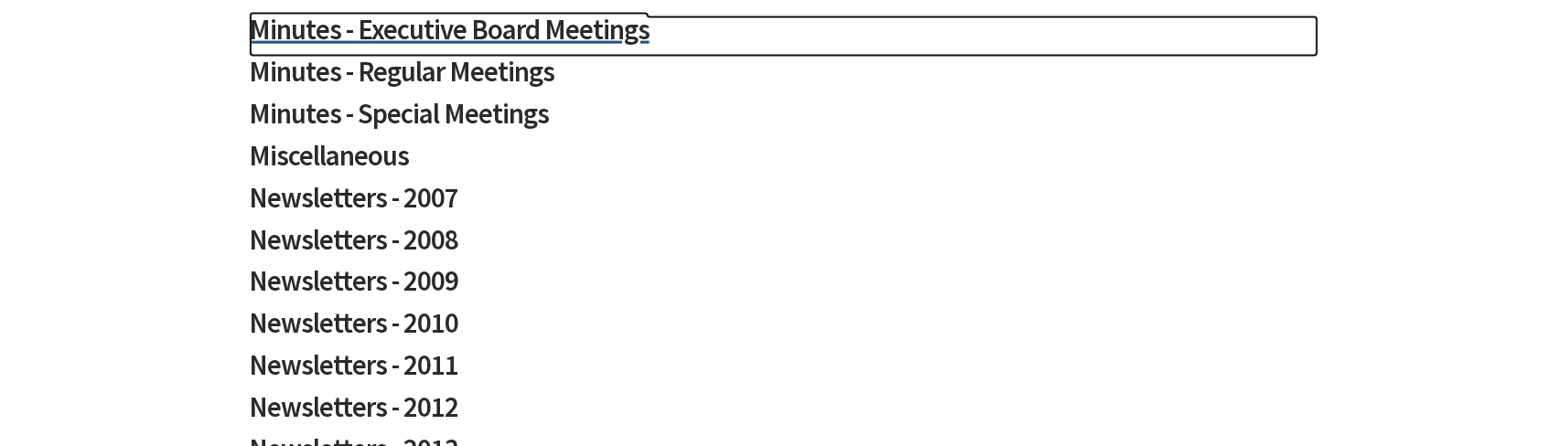
scroll to position [609, 0]
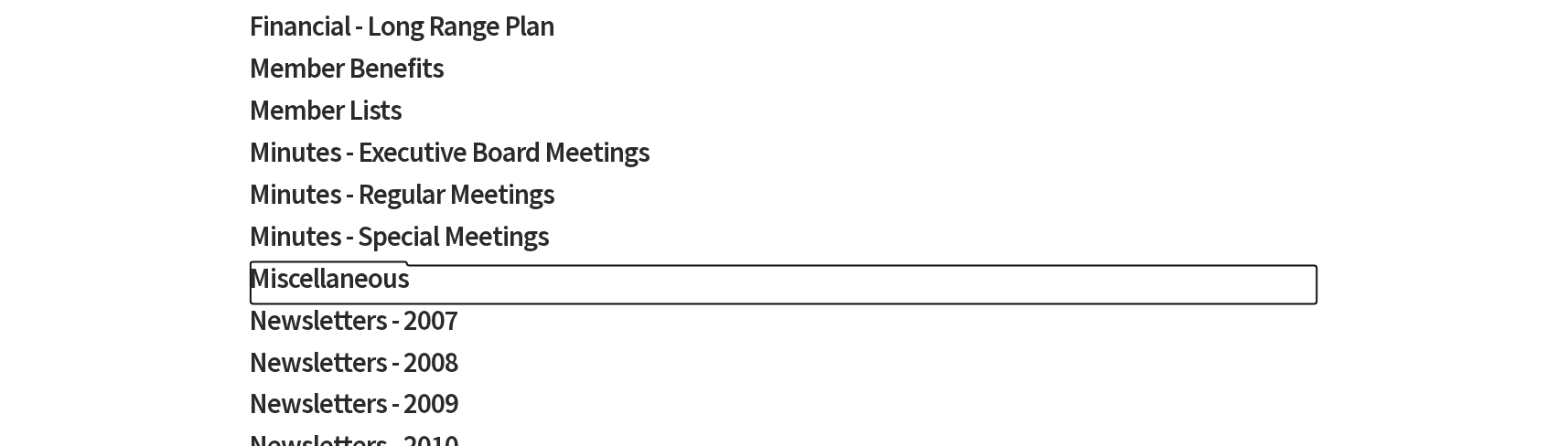
click at [355, 282] on h2 "Miscellaneous" at bounding box center [784, 285] width 1071 height 42
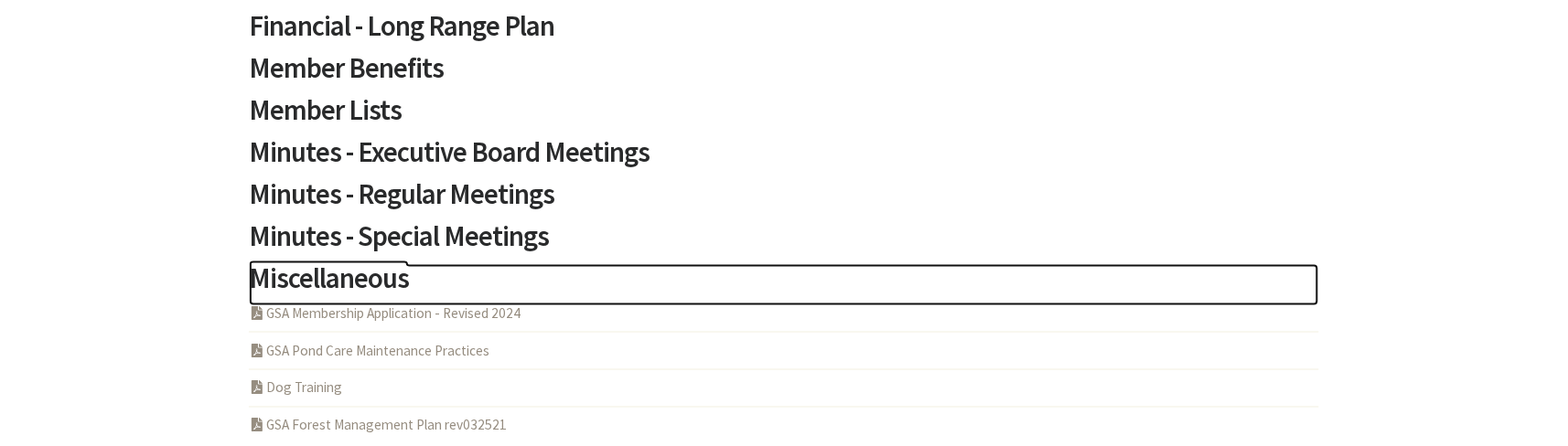
click at [355, 282] on h2 "Miscellaneous" at bounding box center [784, 285] width 1071 height 42
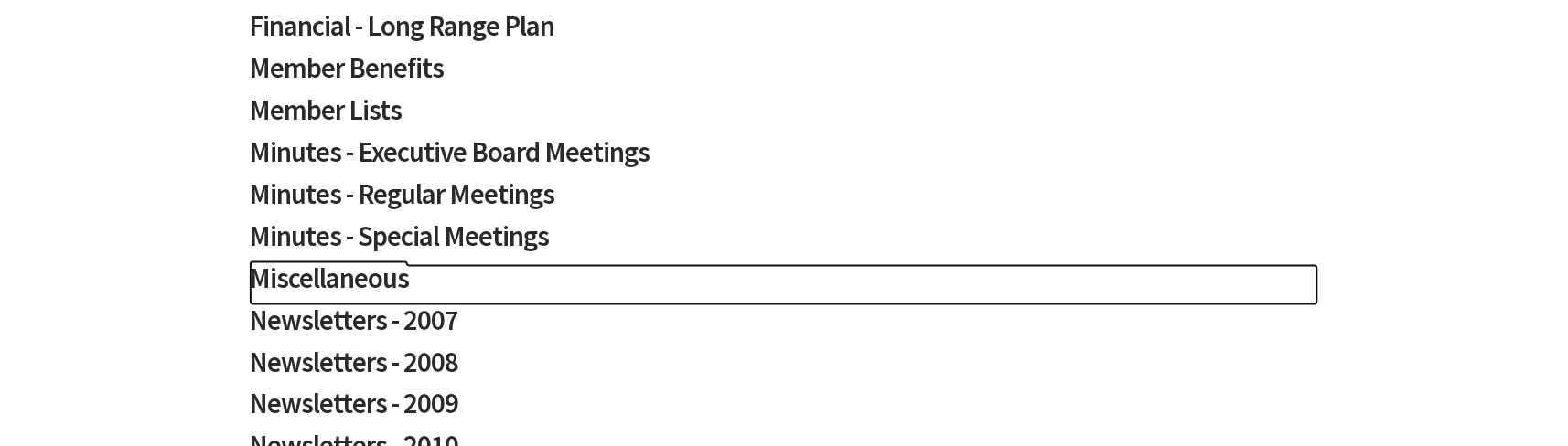
click at [355, 282] on h2 "Miscellaneous" at bounding box center [784, 285] width 1071 height 42
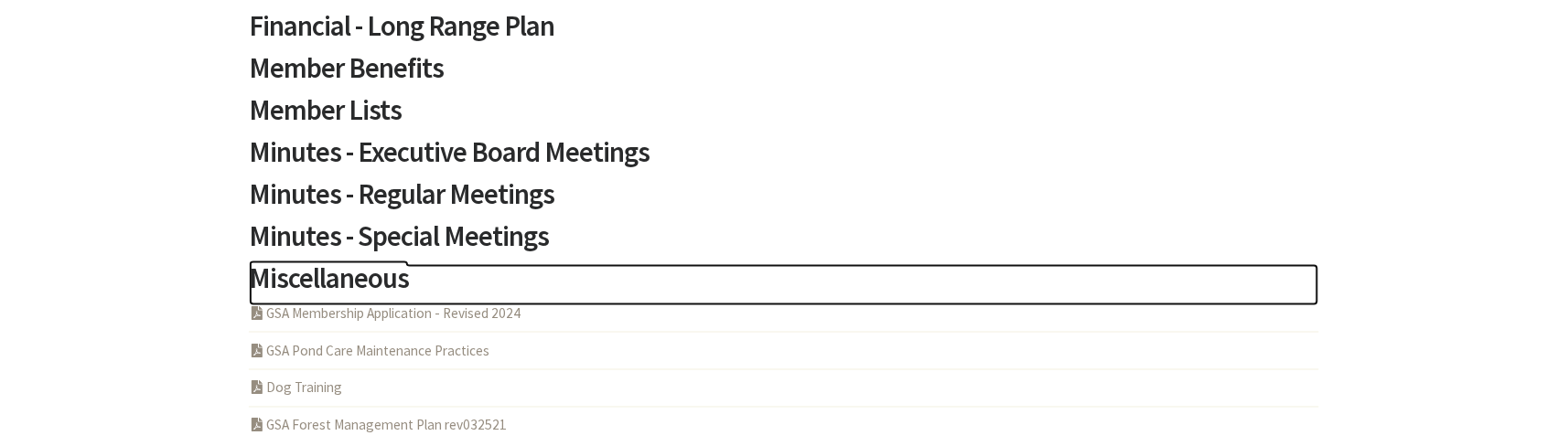
click at [363, 273] on h2 "Miscellaneous" at bounding box center [784, 285] width 1071 height 42
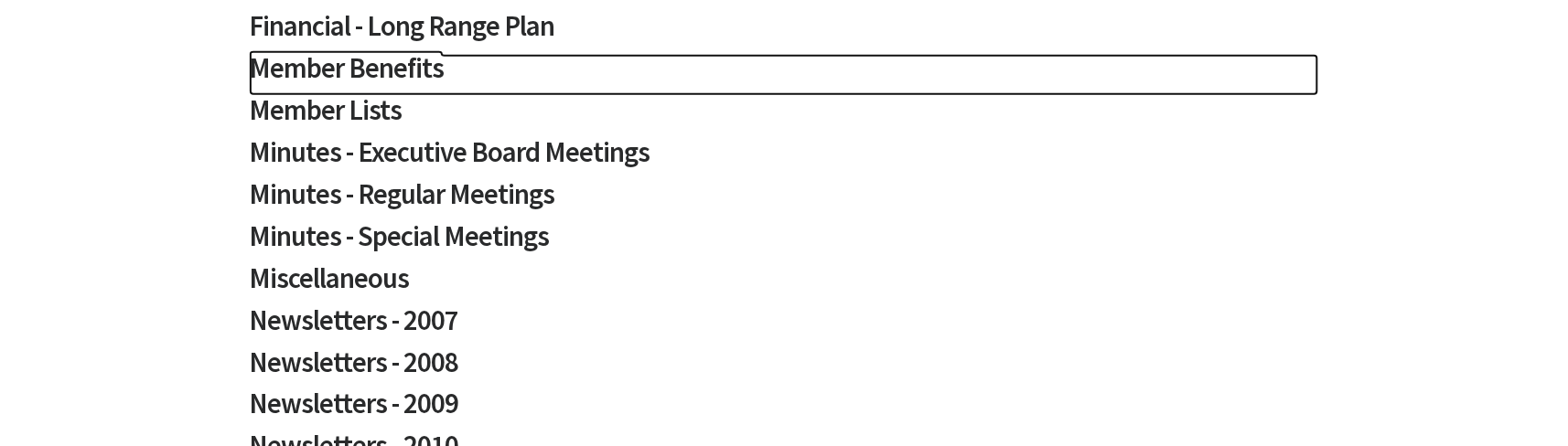
click at [419, 77] on h2 "Member Benefits" at bounding box center [784, 75] width 1071 height 42
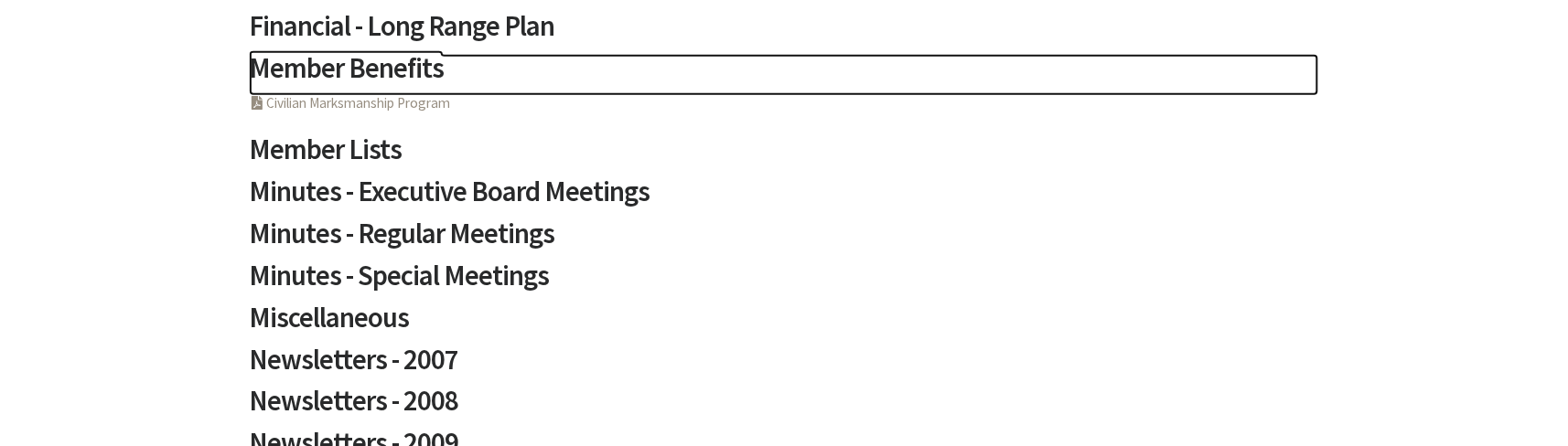
click at [418, 78] on h2 "Member Benefits" at bounding box center [784, 75] width 1071 height 42
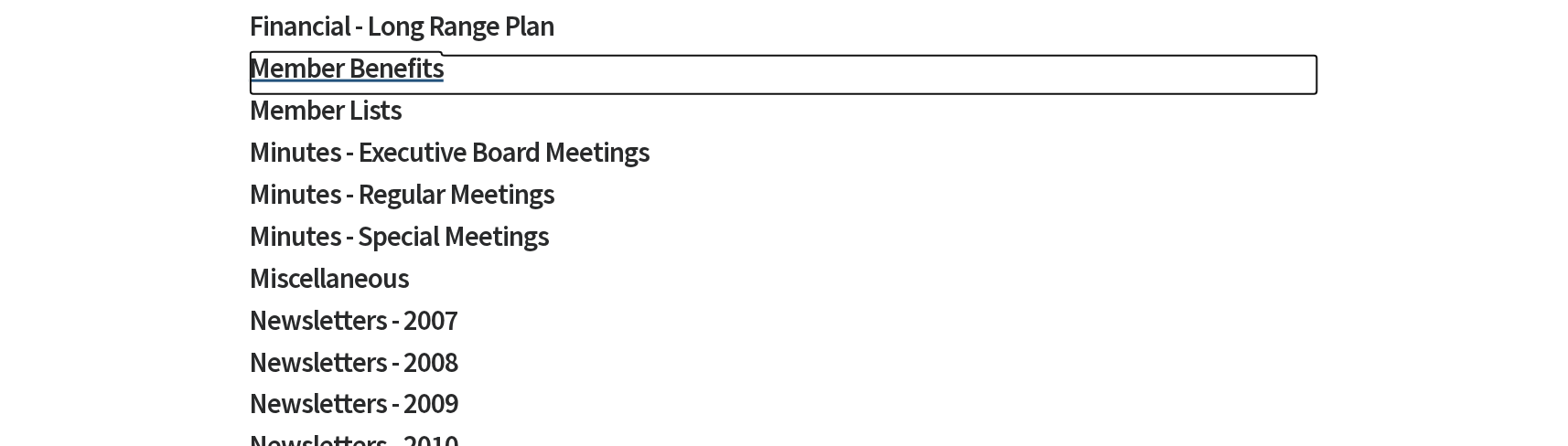
scroll to position [732, 0]
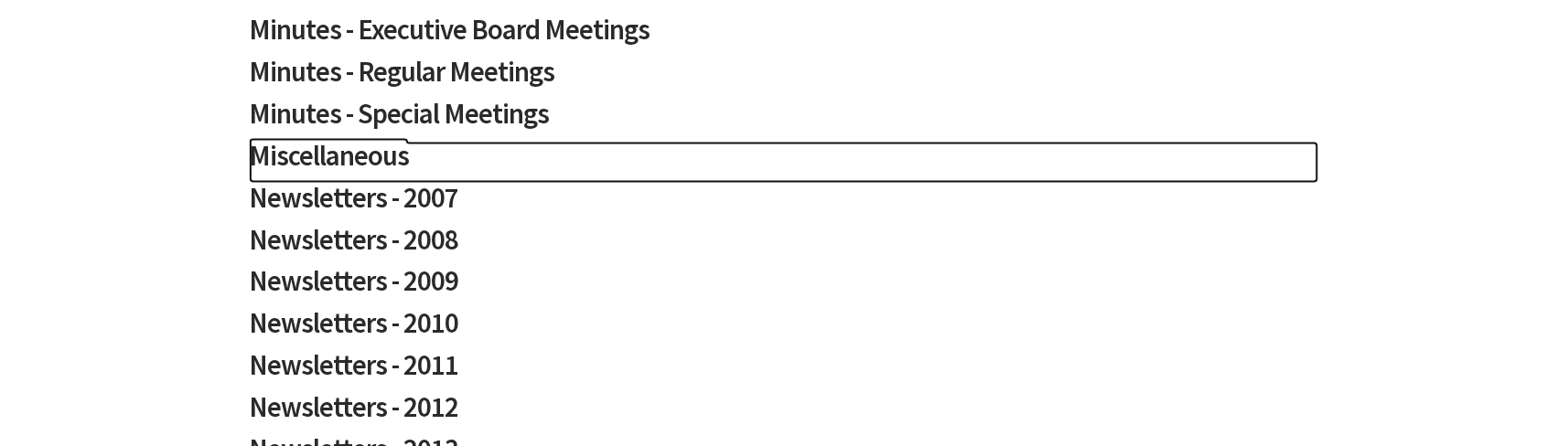
click at [339, 167] on h2 "Miscellaneous" at bounding box center [784, 162] width 1071 height 42
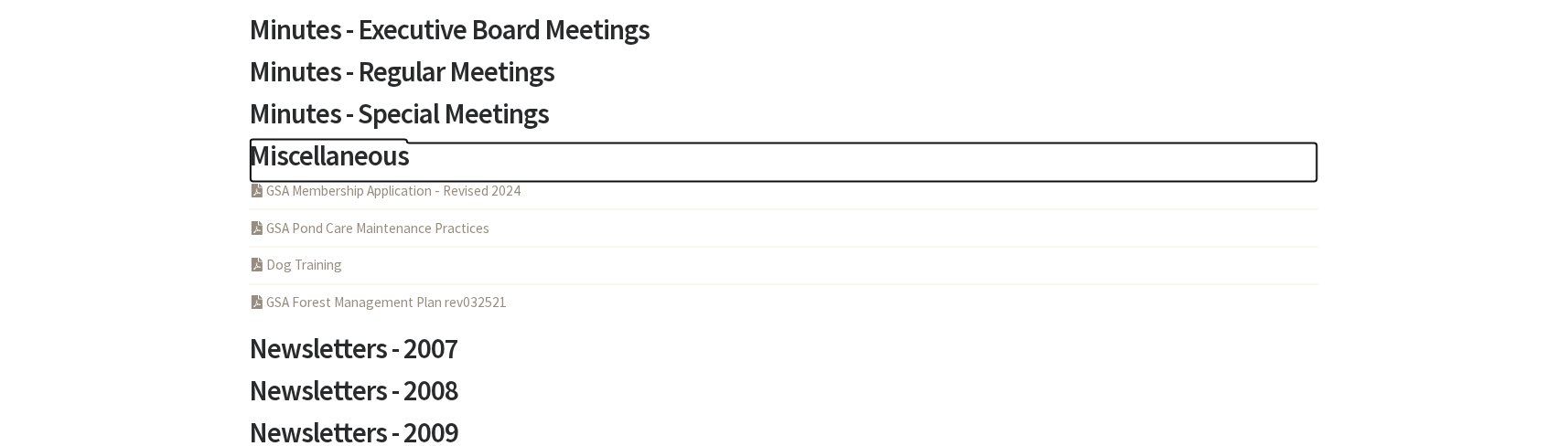
click at [339, 167] on h2 "Miscellaneous" at bounding box center [784, 162] width 1071 height 42
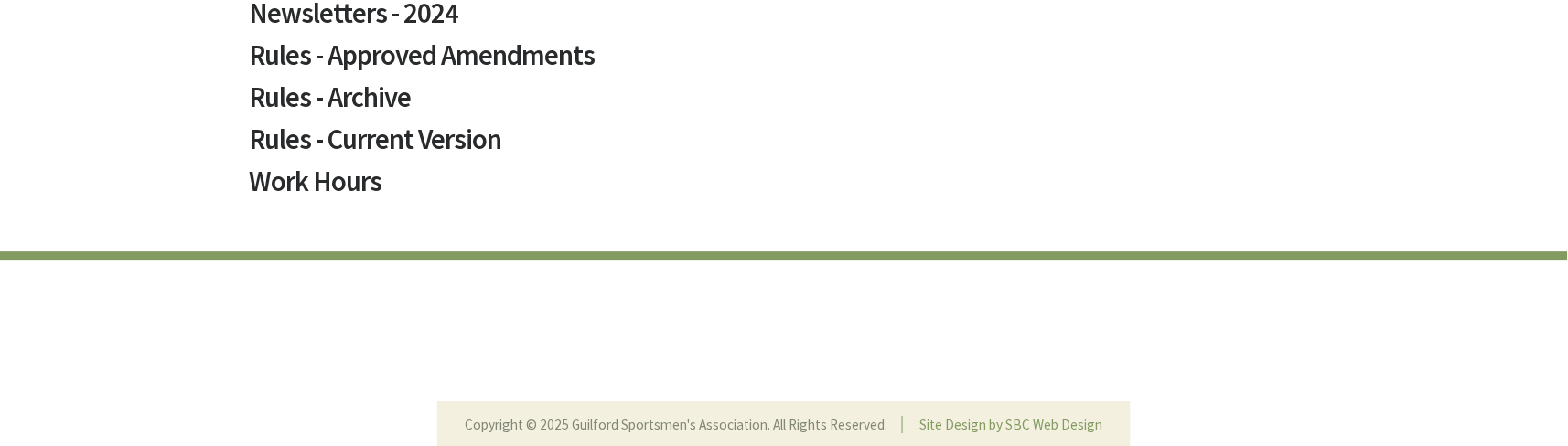
scroll to position [1535, 0]
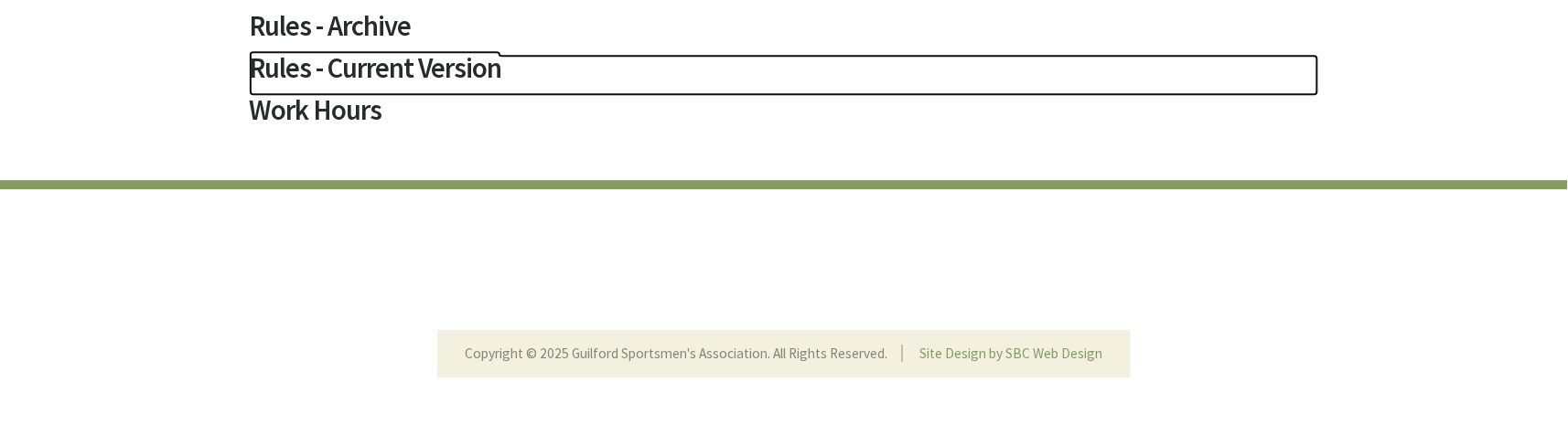
click at [466, 66] on h2 "Rules - Current Version" at bounding box center [784, 75] width 1071 height 42
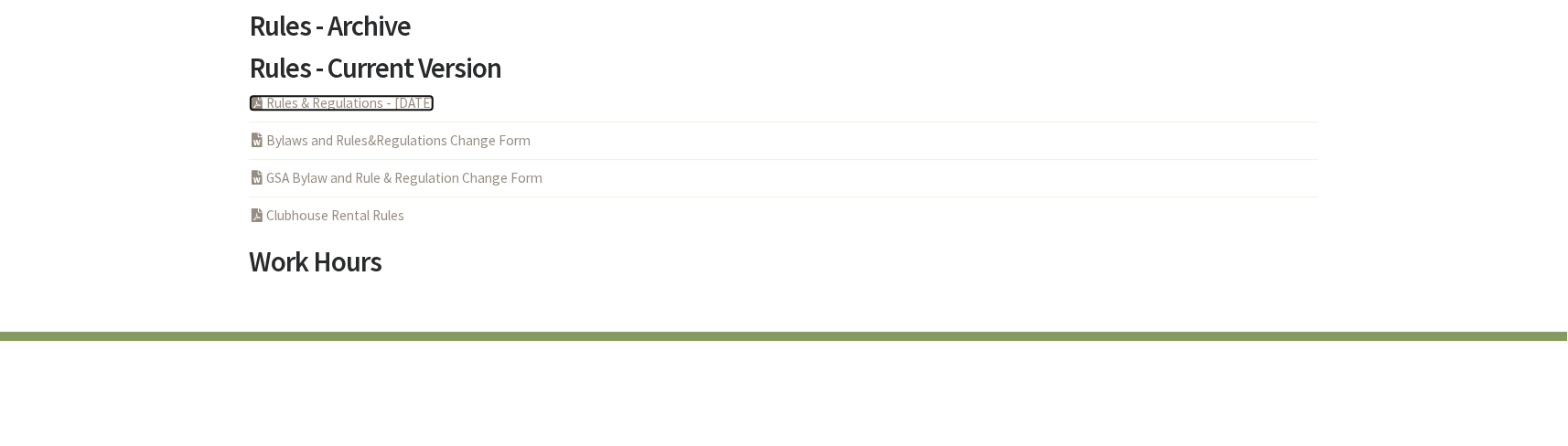
click at [430, 100] on link "PDF Acrobat Document Rules & Regulations - [DATE]" at bounding box center [341, 103] width 185 height 17
